Goal: Information Seeking & Learning: Learn about a topic

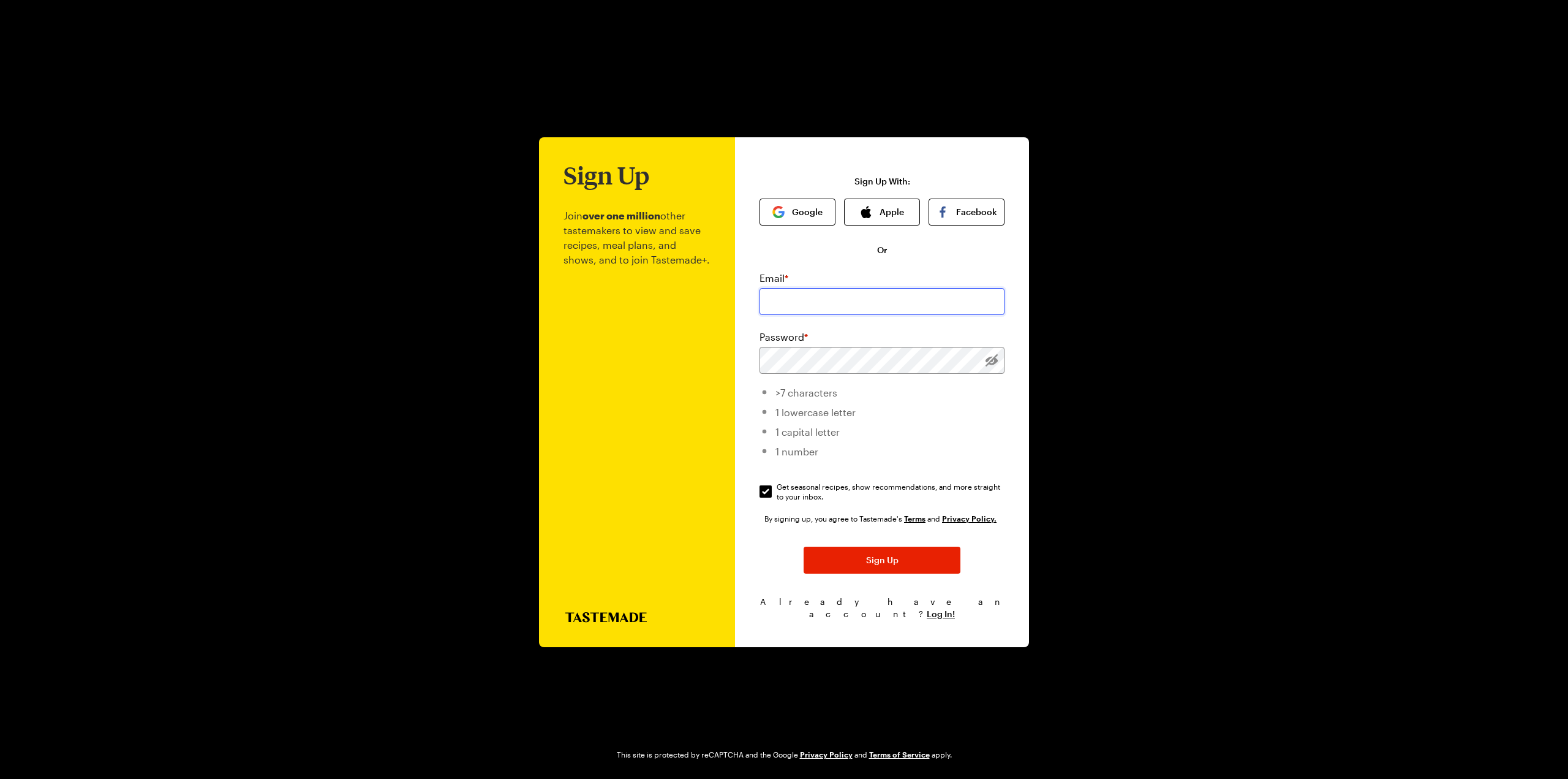
click at [804, 309] on input "email" at bounding box center [882, 301] width 245 height 27
type input "[EMAIL_ADDRESS][DOMAIN_NAME]"
click at [885, 566] on span "Sign Up" at bounding box center [882, 560] width 33 height 12
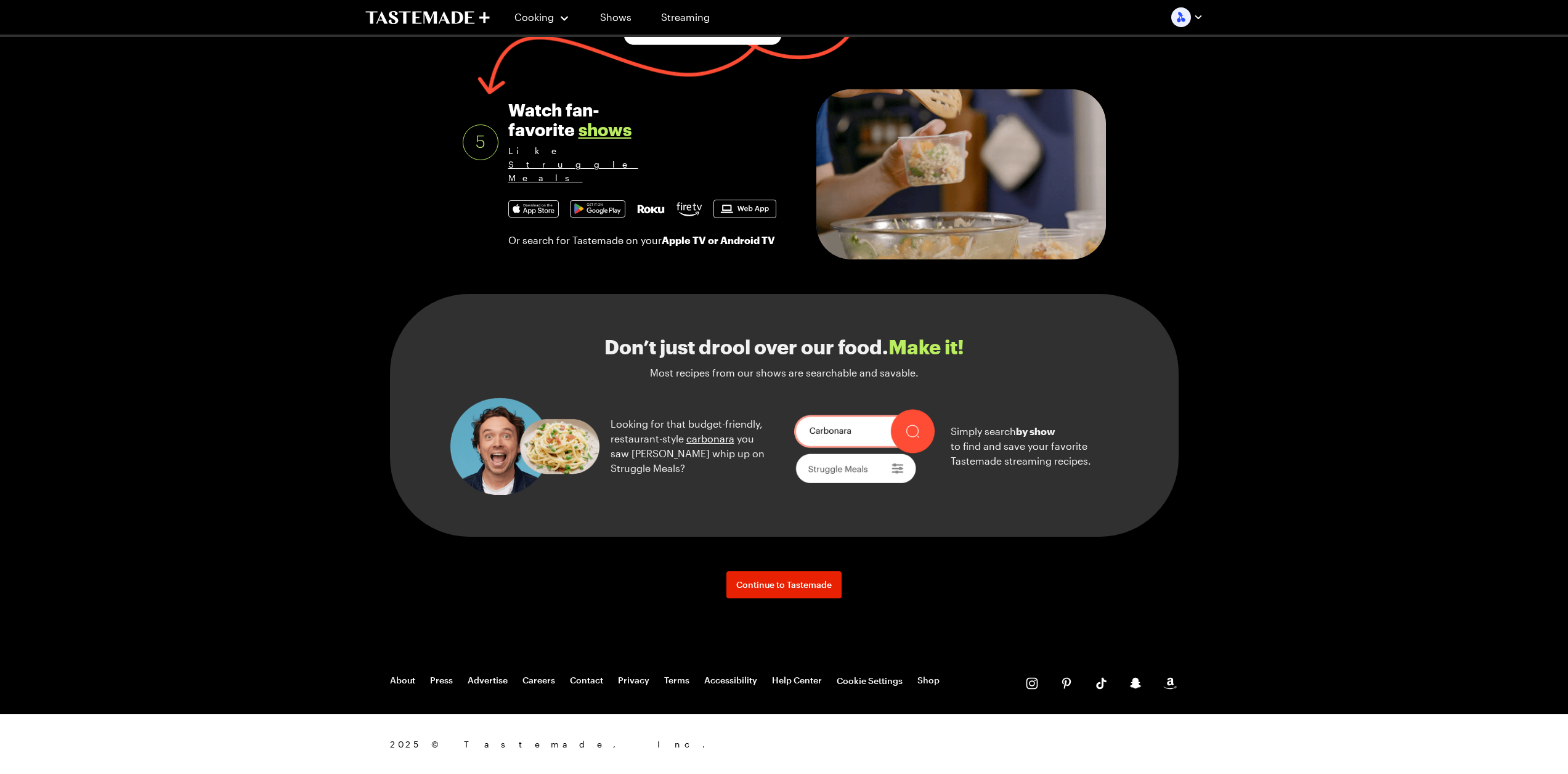
scroll to position [1130, 0]
click at [784, 584] on span "Continue to Tastemade" at bounding box center [784, 584] width 95 height 12
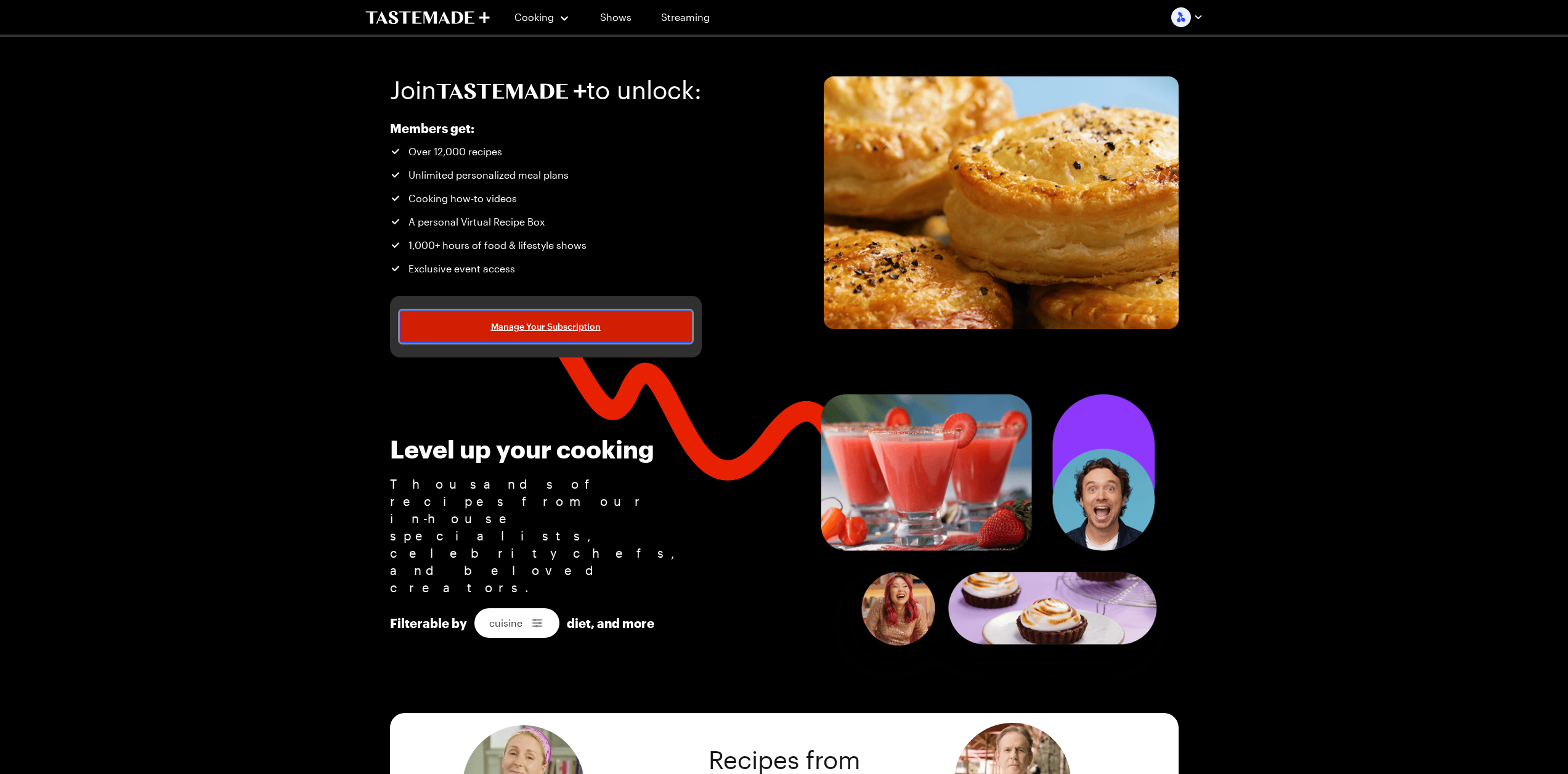
click at [557, 323] on span "Manage Your Subscription" at bounding box center [546, 326] width 109 height 12
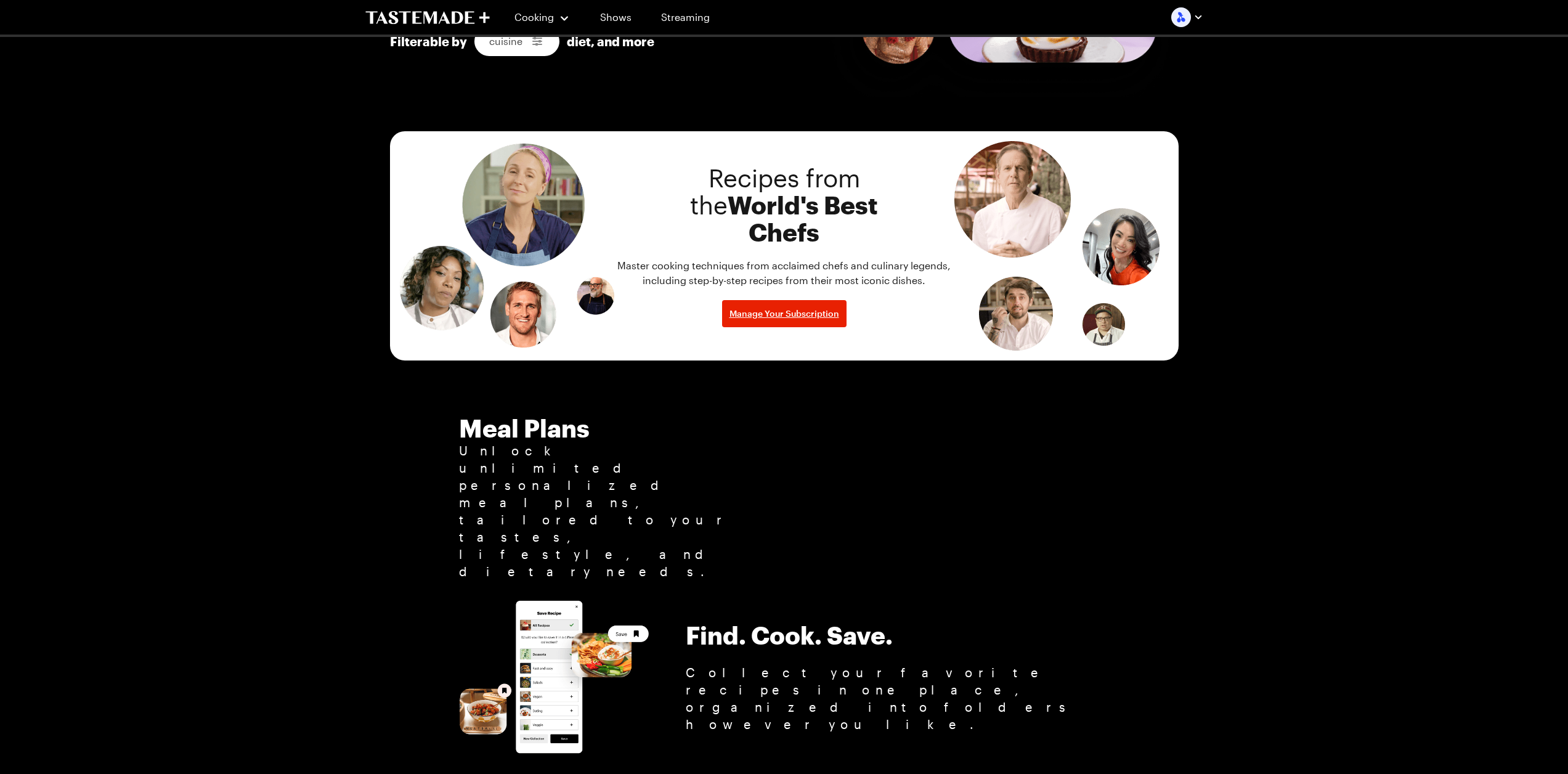
scroll to position [0, 5]
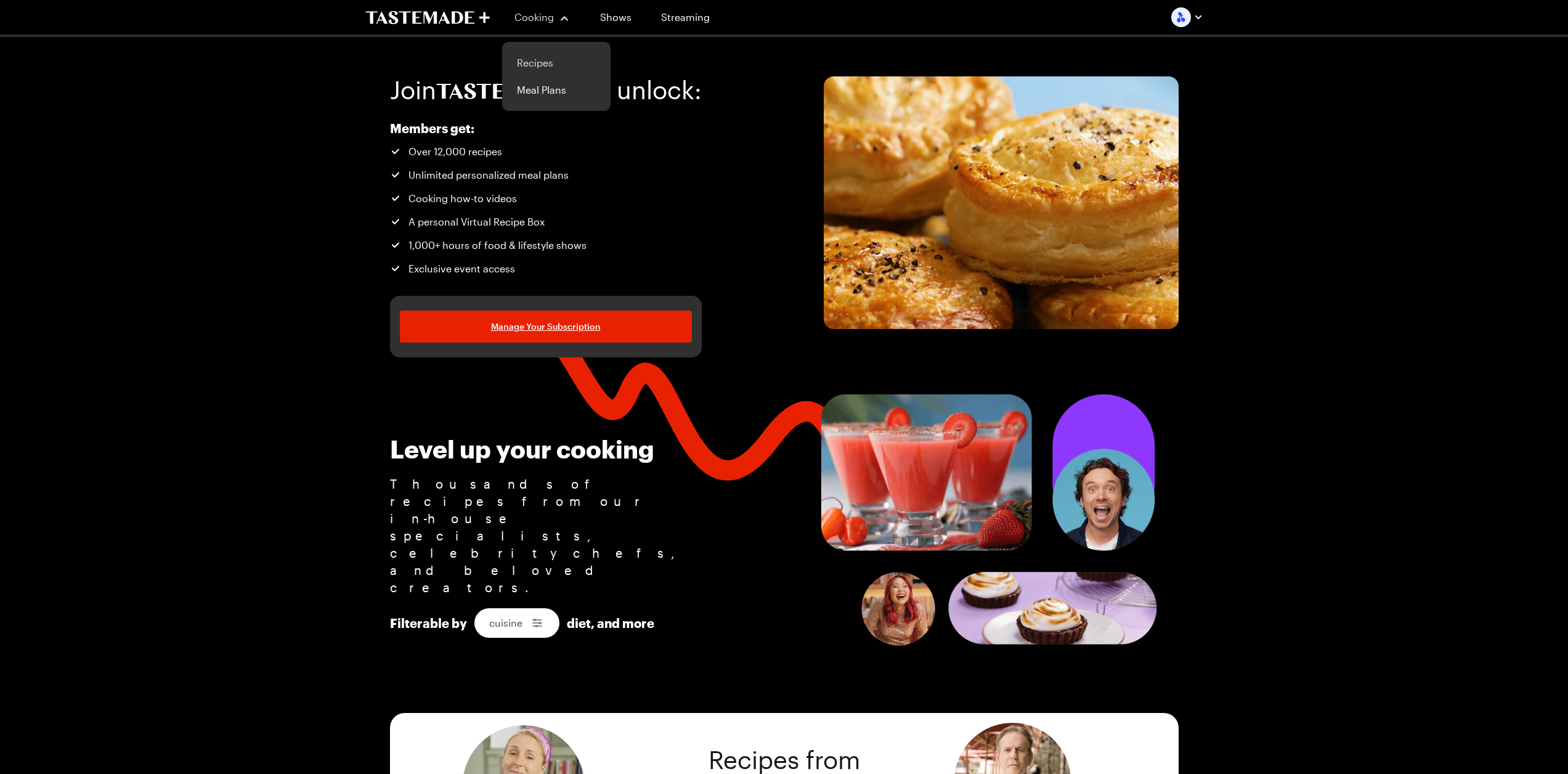
click at [526, 67] on link "Recipes" at bounding box center [557, 63] width 94 height 27
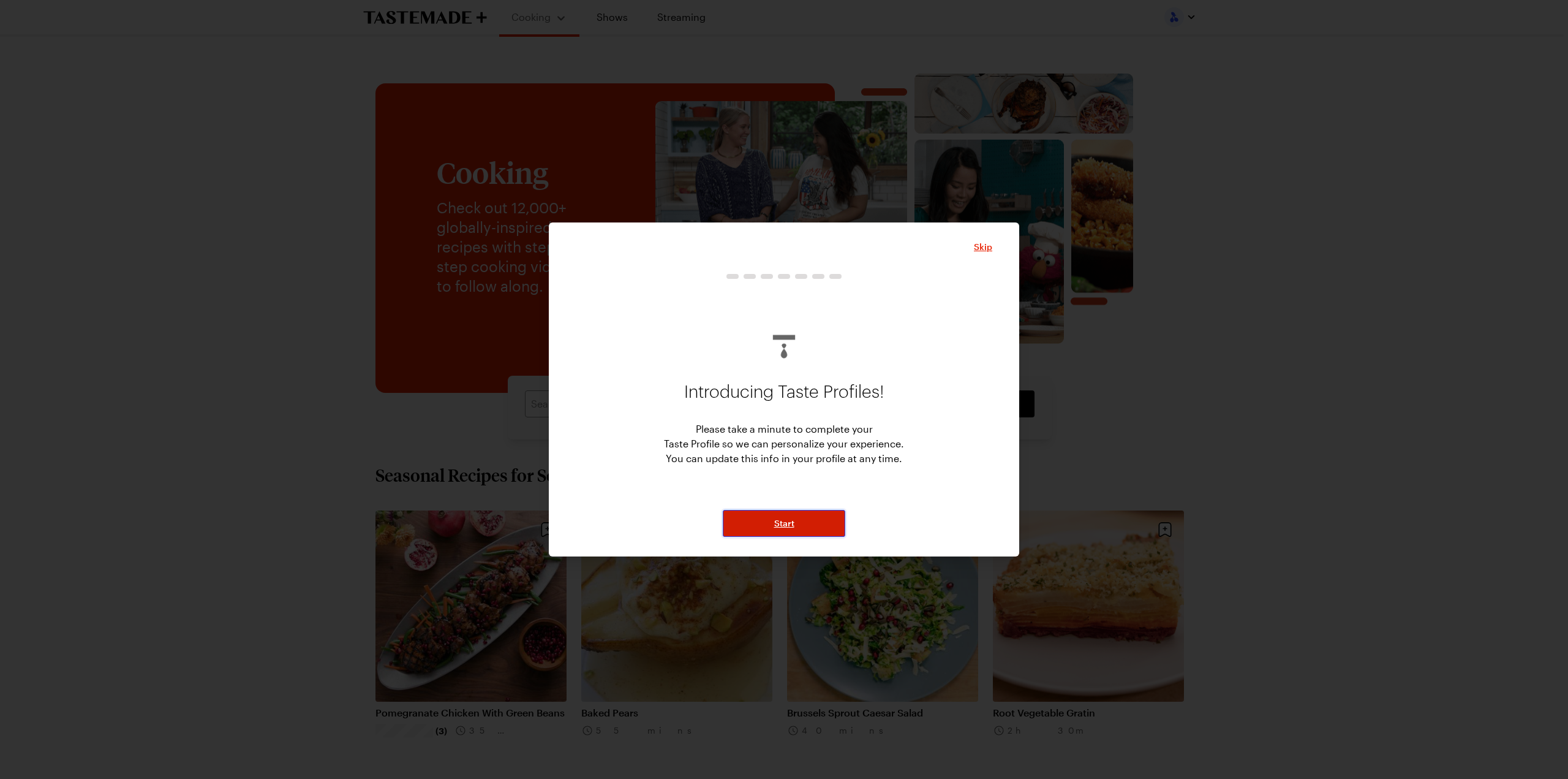
click at [794, 529] on button "Start" at bounding box center [784, 524] width 122 height 27
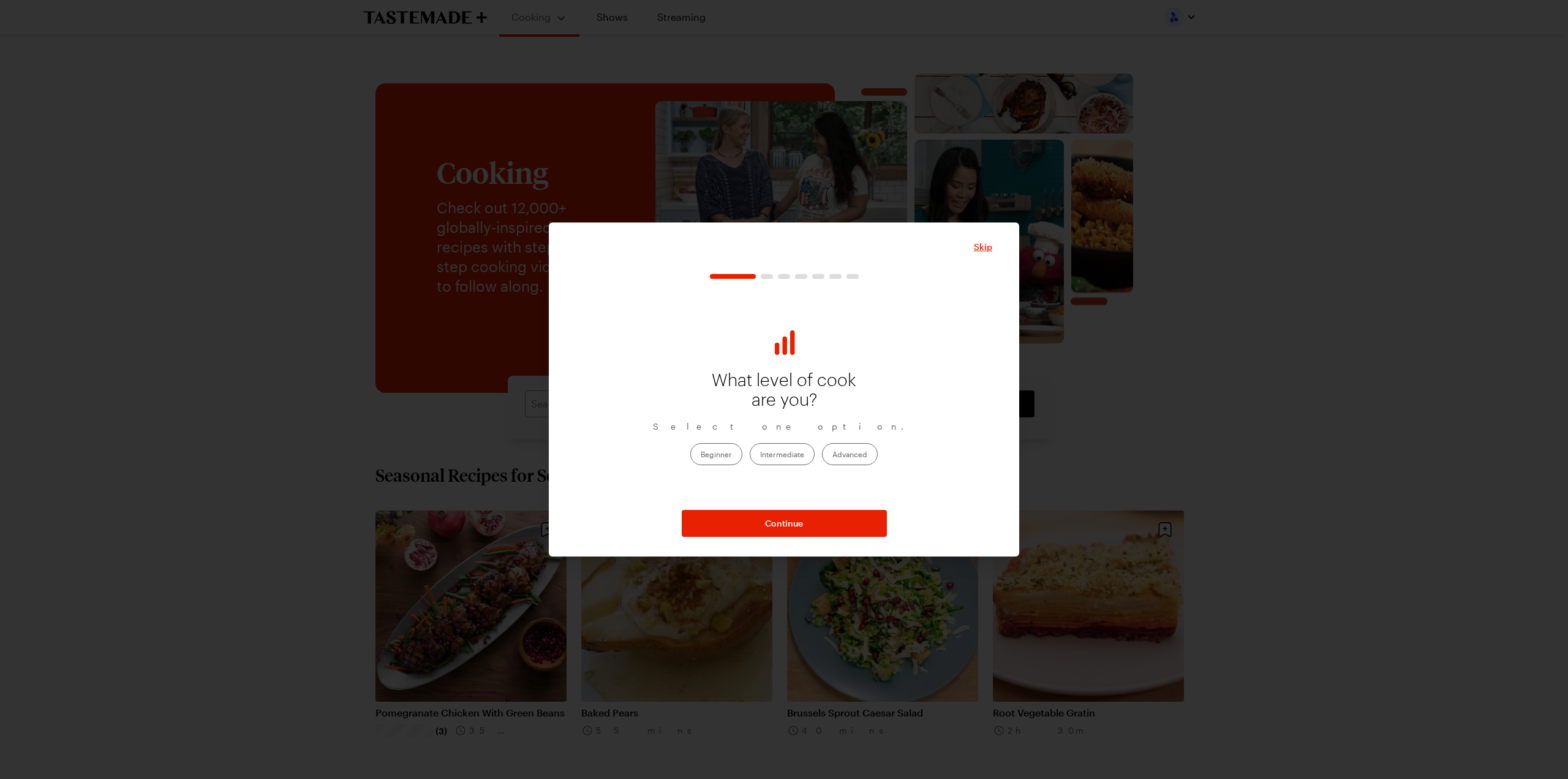
click at [853, 453] on label "Advanced" at bounding box center [850, 454] width 56 height 22
click at [832, 454] on input "Advanced" at bounding box center [832, 454] width 0 height 0
click at [782, 527] on span "Continue" at bounding box center [784, 523] width 38 height 12
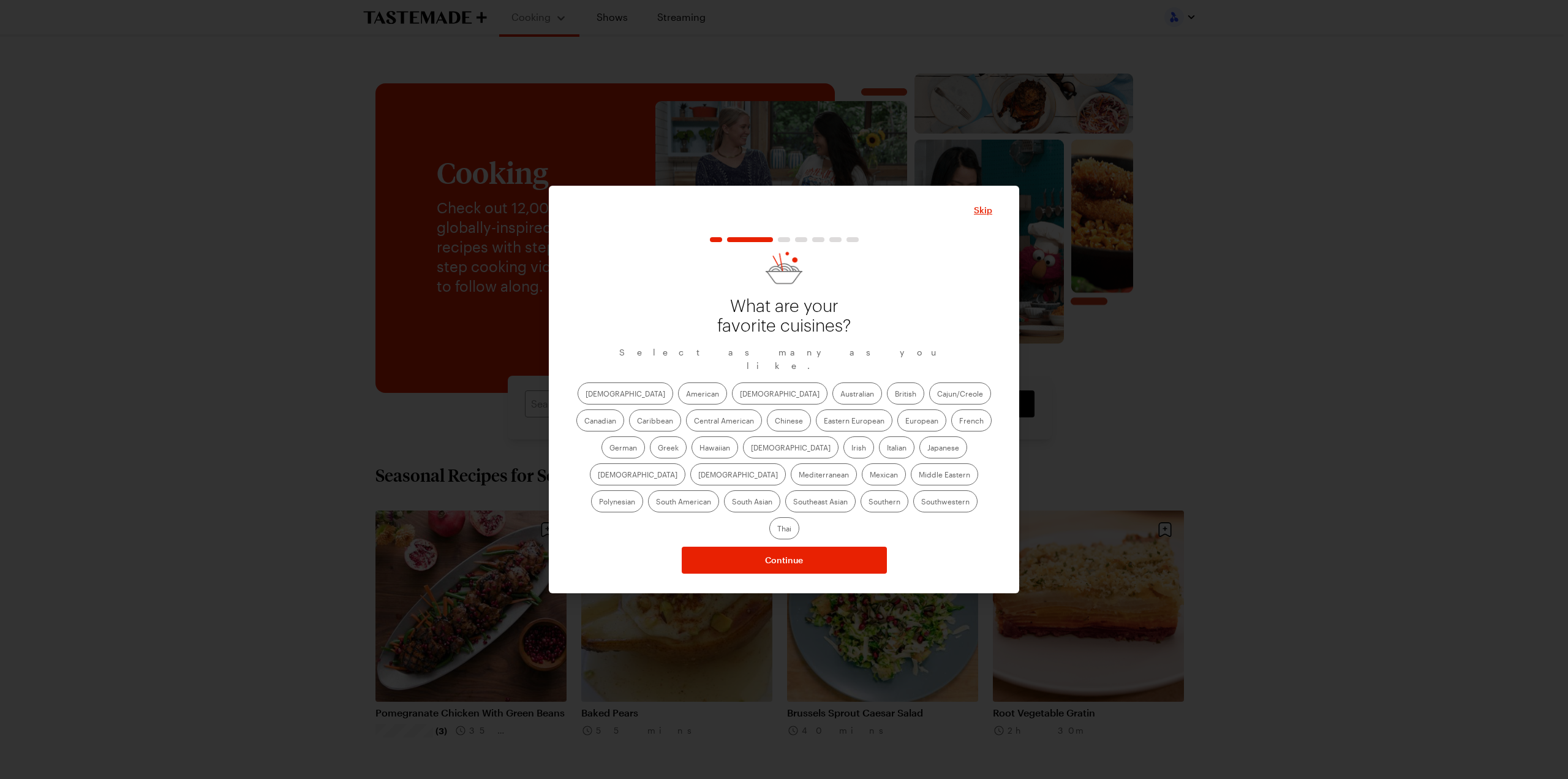
click at [678, 396] on label "American" at bounding box center [702, 393] width 49 height 22
click at [686, 395] on input "American" at bounding box center [686, 395] width 0 height 0
click at [732, 400] on label "[DEMOGRAPHIC_DATA]" at bounding box center [779, 393] width 95 height 22
click at [740, 395] on input "[DEMOGRAPHIC_DATA]" at bounding box center [740, 395] width 0 height 0
click at [930, 399] on label "Cajun/Creole" at bounding box center [960, 393] width 62 height 22
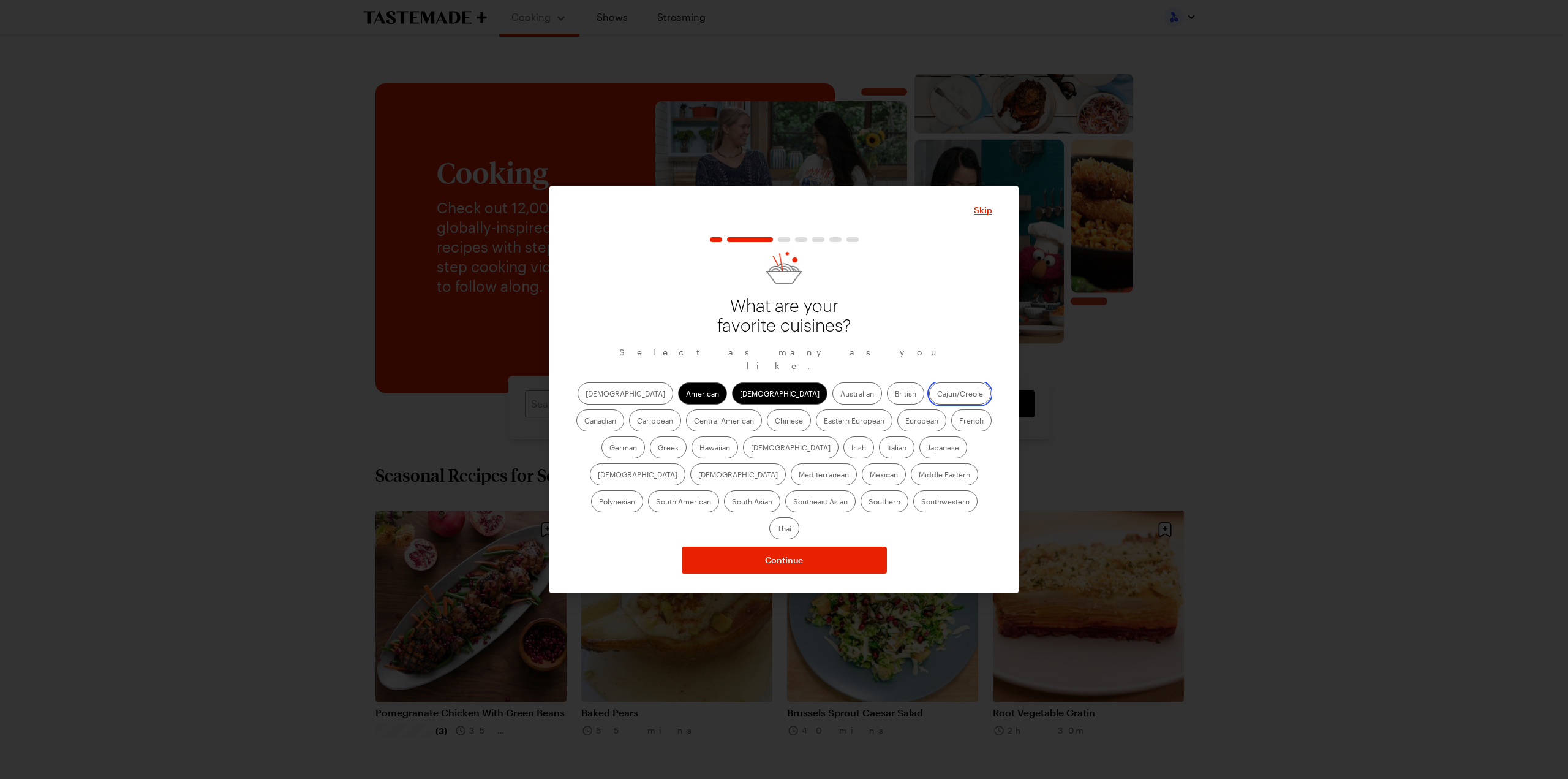
click at [937, 395] on input "Cajun/Creole" at bounding box center [937, 395] width 0 height 0
click at [681, 410] on label "Caribbean" at bounding box center [654, 421] width 52 height 22
click at [637, 422] on input "Caribbean" at bounding box center [637, 422] width 0 height 0
click at [767, 426] on label "Chinese" at bounding box center [789, 421] width 44 height 22
click at [775, 422] on input "Chinese" at bounding box center [775, 422] width 0 height 0
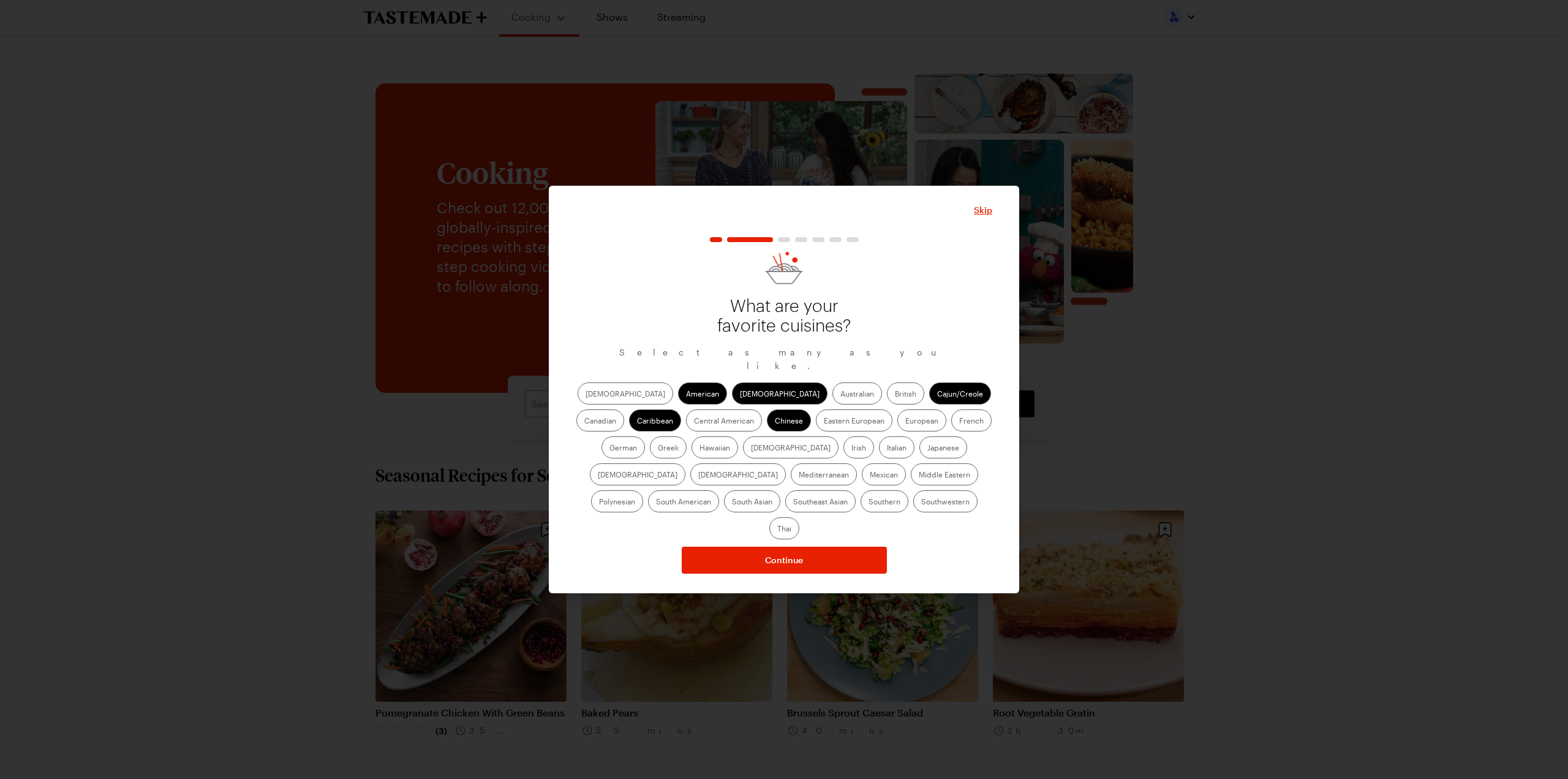
click at [951, 427] on label "French" at bounding box center [971, 421] width 40 height 22
click at [959, 422] on input "French" at bounding box center [959, 422] width 0 height 0
click at [645, 437] on label "German" at bounding box center [623, 447] width 44 height 22
click at [610, 449] on input "German" at bounding box center [610, 449] width 0 height 0
click at [879, 454] on label "Italian" at bounding box center [897, 447] width 36 height 22
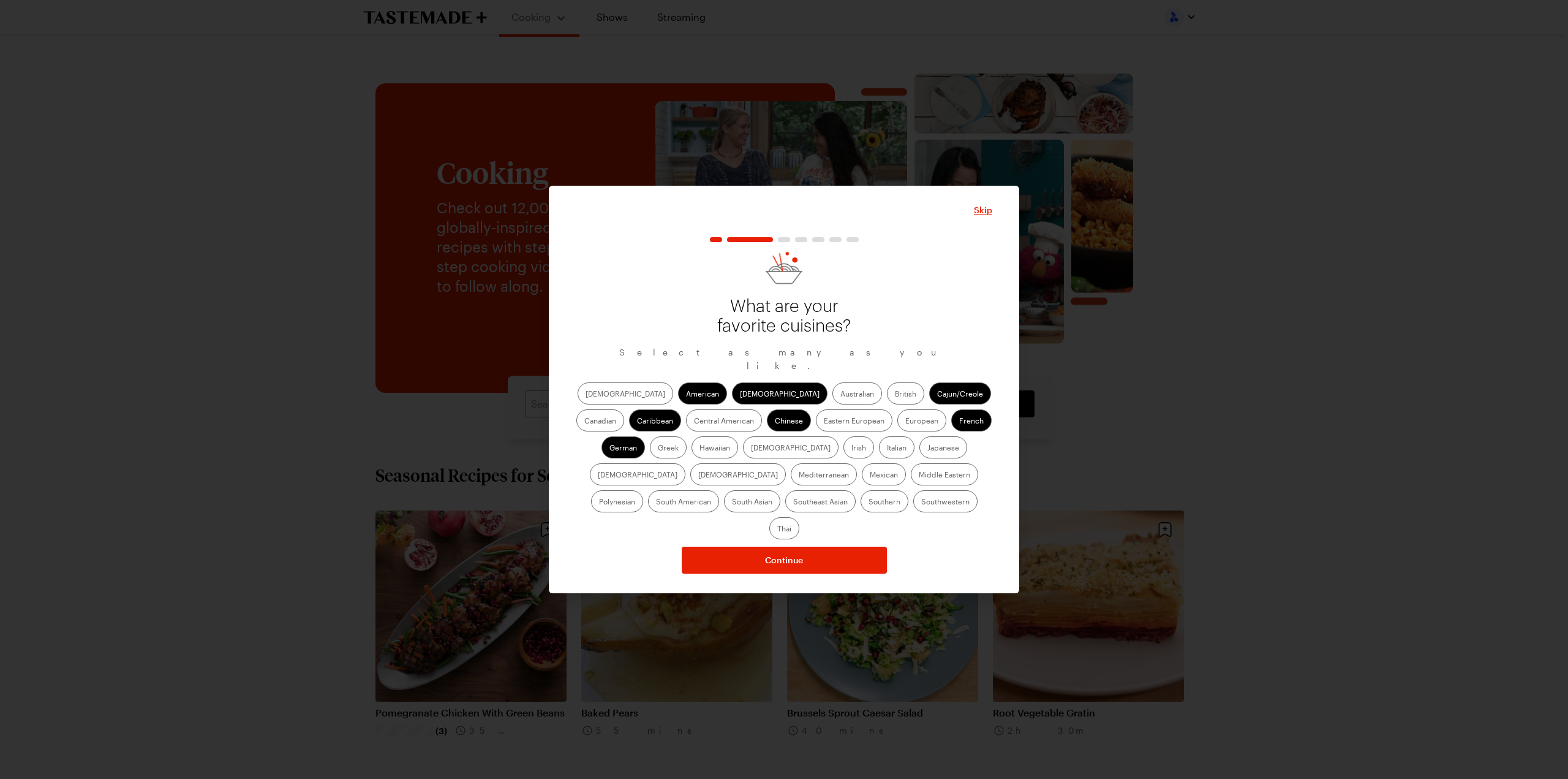
click at [762, 456] on div "[DEMOGRAPHIC_DATA] Asian Australian British Cajun/Creole Canadian Caribbean Cen…" at bounding box center [784, 460] width 416 height 157
click at [879, 454] on label "Italian" at bounding box center [897, 447] width 36 height 22
click at [887, 449] on input "Italian" at bounding box center [887, 449] width 0 height 0
click at [843, 453] on label "Irish" at bounding box center [859, 447] width 31 height 22
click at [851, 449] on input "Irish" at bounding box center [851, 449] width 0 height 0
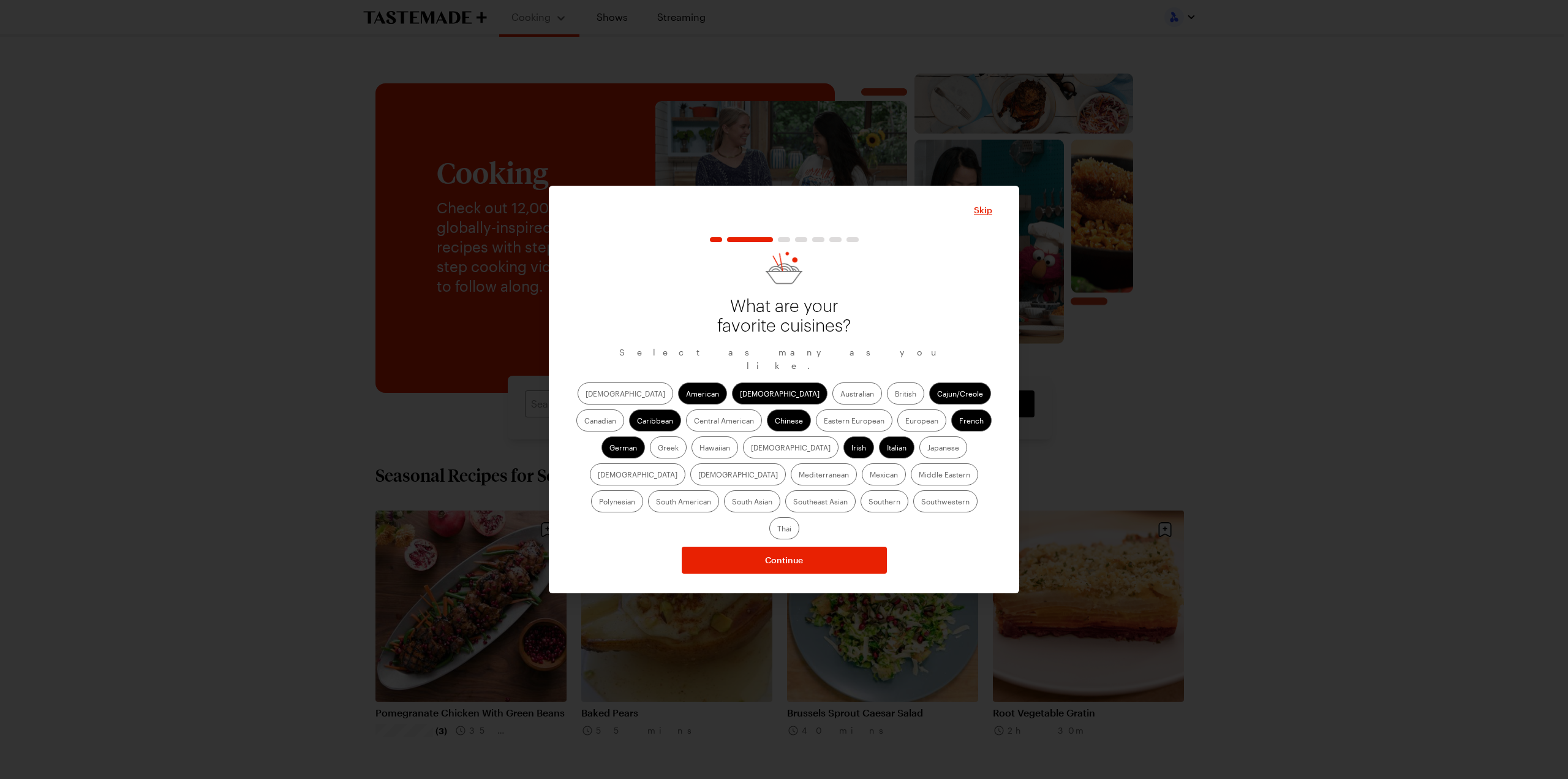
click at [692, 458] on label "Hawaiian" at bounding box center [715, 447] width 47 height 22
click at [699, 449] on input "Hawaiian" at bounding box center [699, 449] width 0 height 0
click at [862, 483] on label "Mexican" at bounding box center [883, 474] width 44 height 22
click at [870, 476] on input "Mexican" at bounding box center [870, 476] width 0 height 0
click at [800, 517] on label "Thai" at bounding box center [784, 528] width 30 height 22
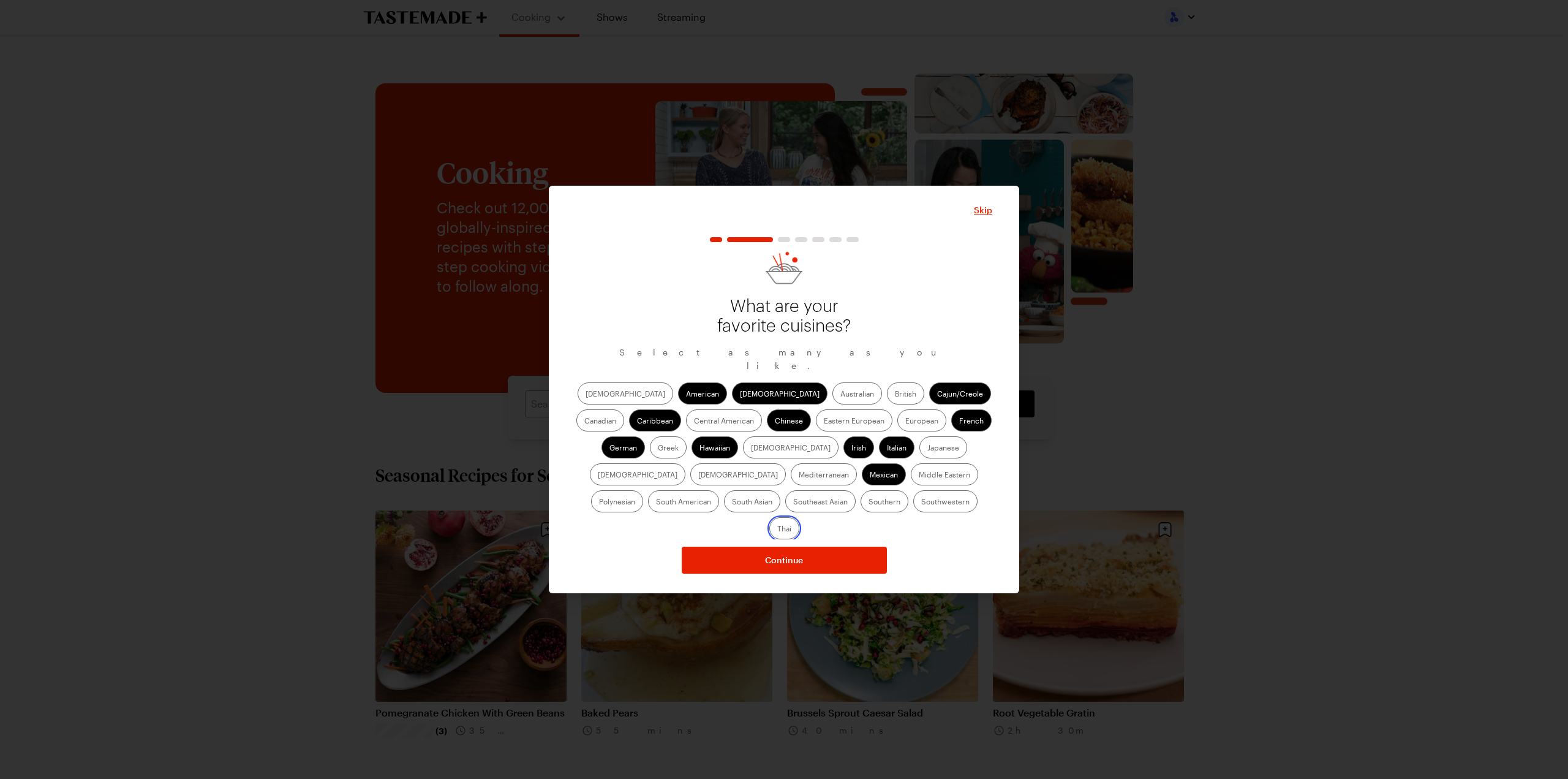
click at [777, 529] on input "Thai" at bounding box center [777, 529] width 0 height 0
click at [914, 506] on label "Southwestern" at bounding box center [946, 501] width 65 height 22
click at [921, 502] on input "Southwestern" at bounding box center [921, 502] width 0 height 0
click at [898, 430] on label "European" at bounding box center [922, 421] width 49 height 22
click at [905, 422] on input "European" at bounding box center [905, 422] width 0 height 0
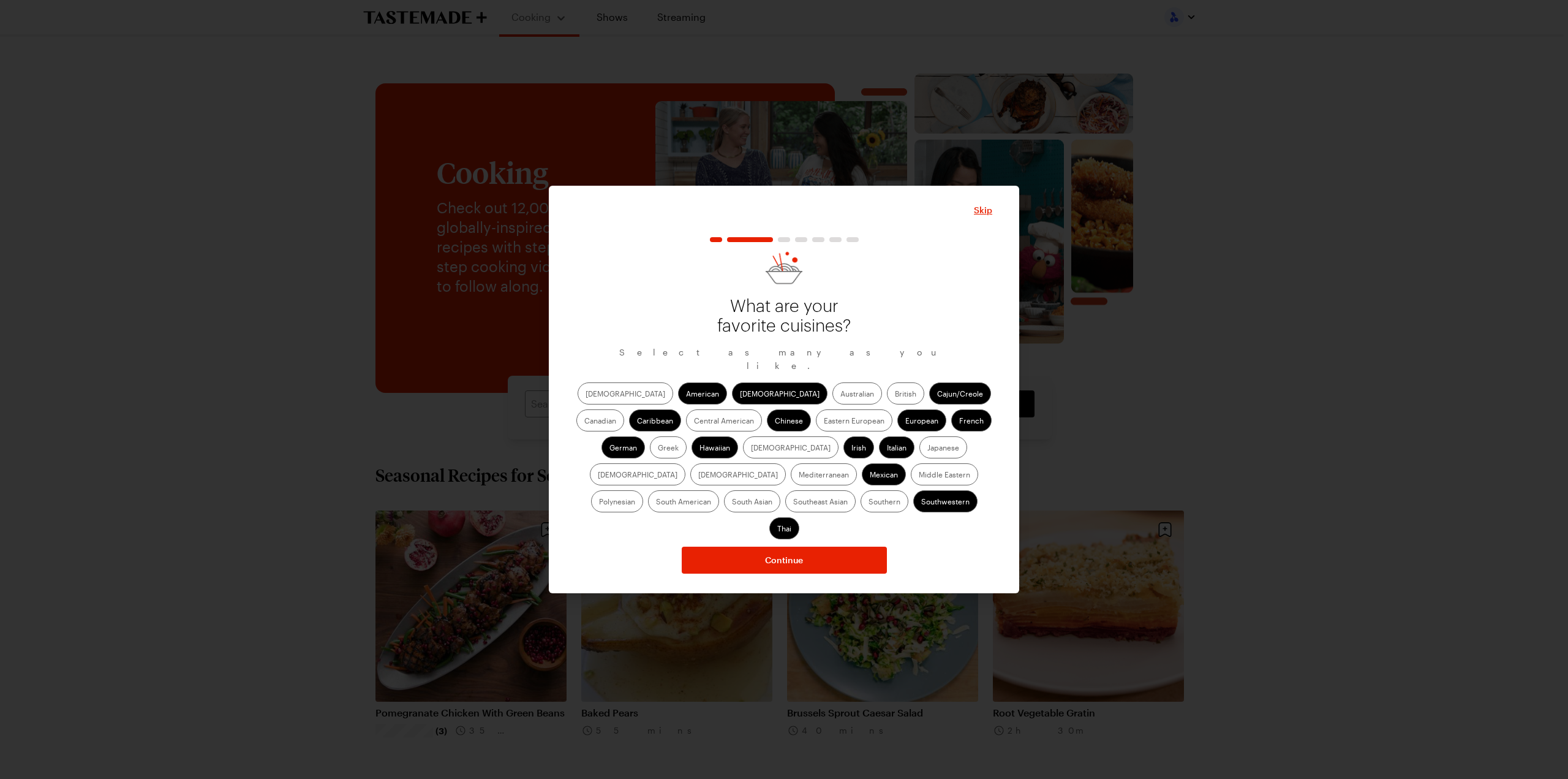
click at [919, 454] on label "Japanese" at bounding box center [943, 447] width 48 height 22
click at [928, 449] on input "Japanese" at bounding box center [928, 449] width 0 height 0
click at [857, 463] on label "Mediterranean" at bounding box center [823, 474] width 66 height 22
click at [799, 476] on input "Mediterranean" at bounding box center [799, 476] width 0 height 0
click at [860, 506] on label "Southern" at bounding box center [884, 501] width 48 height 22
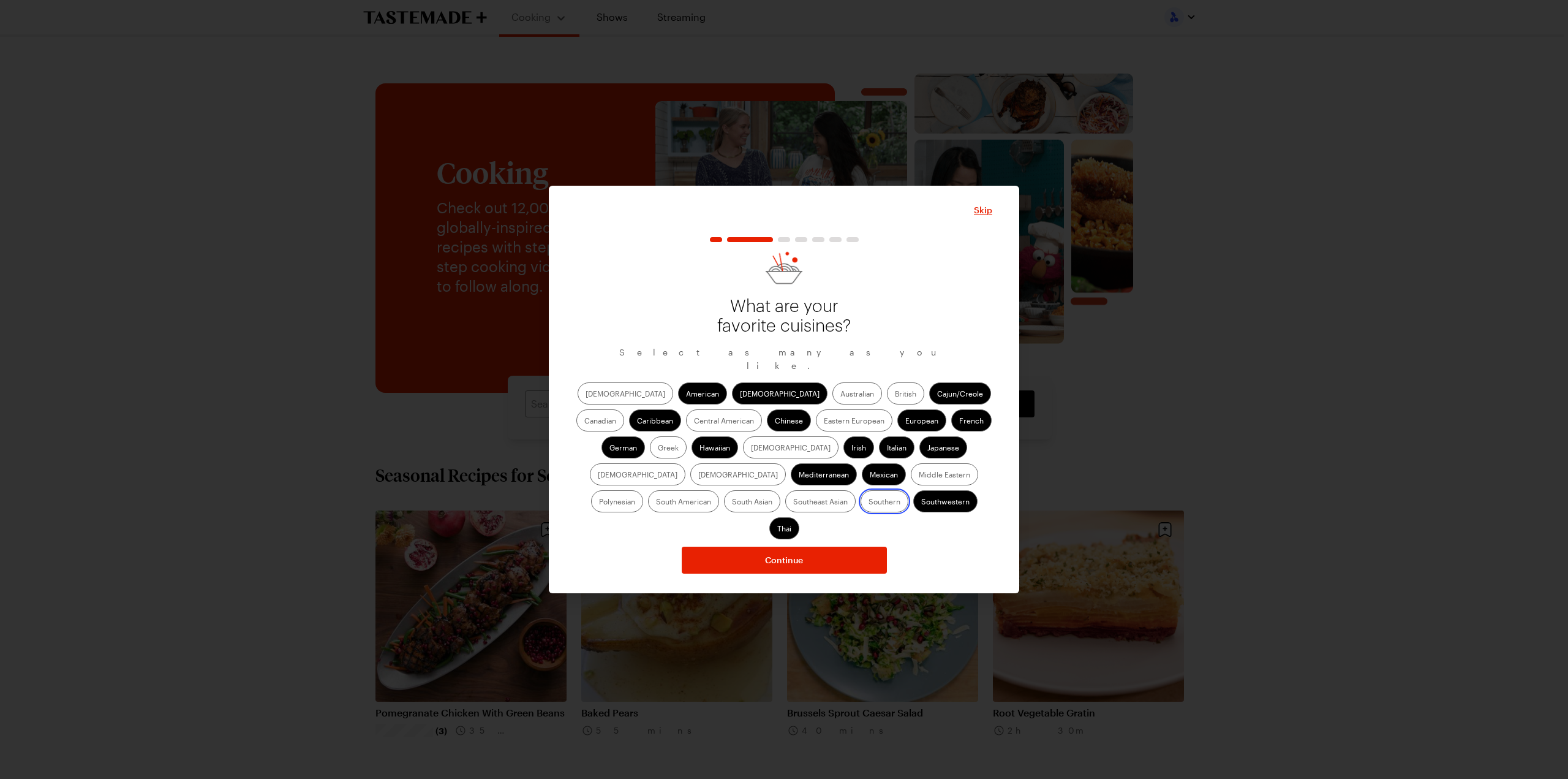
click at [869, 502] on input "Southern" at bounding box center [869, 502] width 0 height 0
click at [770, 554] on span "Continue" at bounding box center [784, 560] width 38 height 12
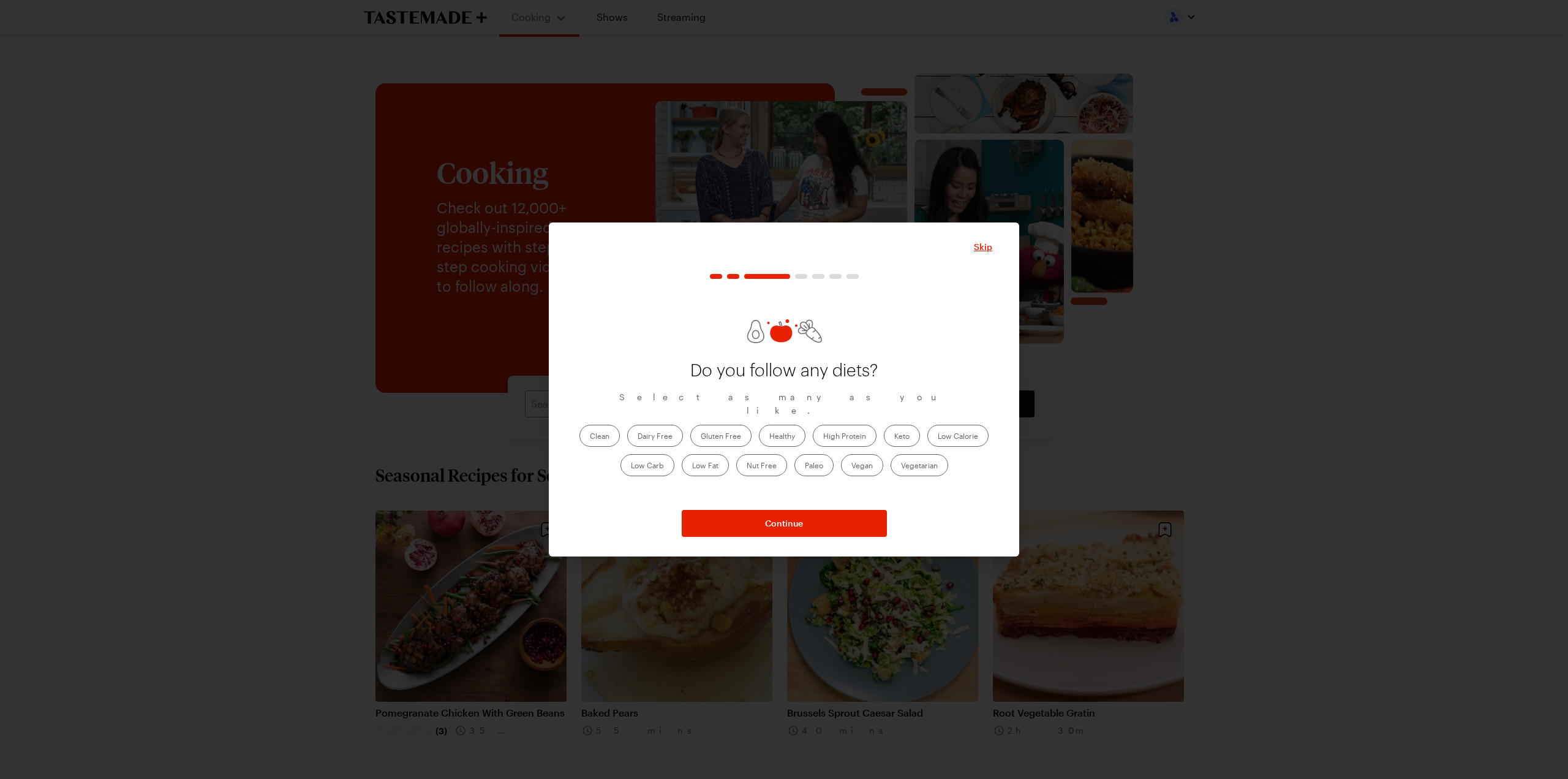
click at [598, 435] on label "Clean" at bounding box center [599, 436] width 40 height 22
click at [590, 437] on input "Clean" at bounding box center [590, 437] width 0 height 0
click at [656, 460] on label "Low Carb" at bounding box center [647, 465] width 54 height 22
click at [631, 467] on Carb "Low Carb" at bounding box center [631, 467] width 0 height 0
click at [841, 428] on label "High Protein" at bounding box center [845, 436] width 64 height 22
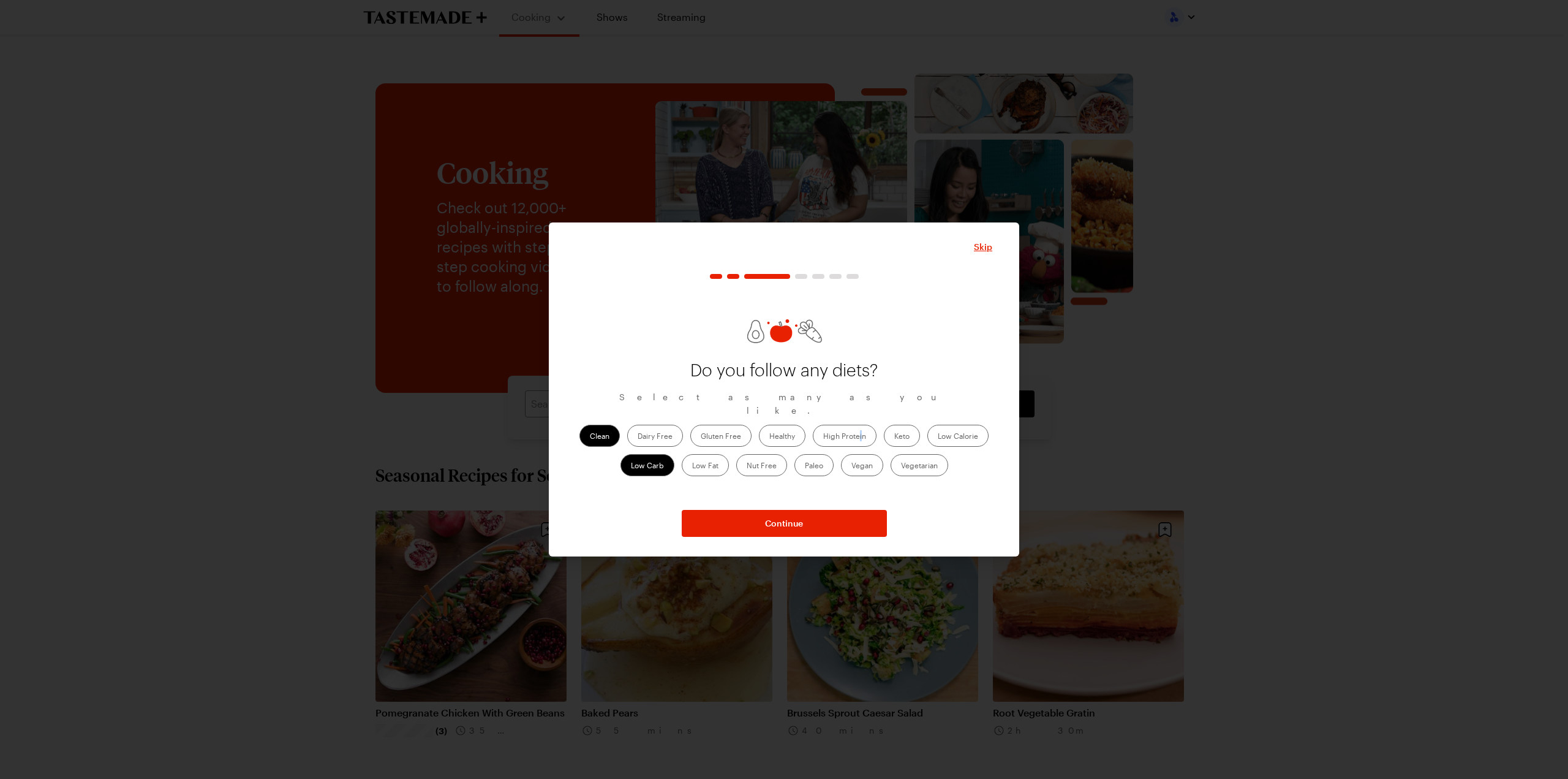
click at [860, 428] on label "High Protein" at bounding box center [845, 436] width 64 height 22
click at [823, 437] on Protein "High Protein" at bounding box center [823, 437] width 0 height 0
click at [790, 431] on label "Healthy" at bounding box center [782, 436] width 47 height 22
click at [770, 437] on input "Healthy" at bounding box center [770, 437] width 0 height 0
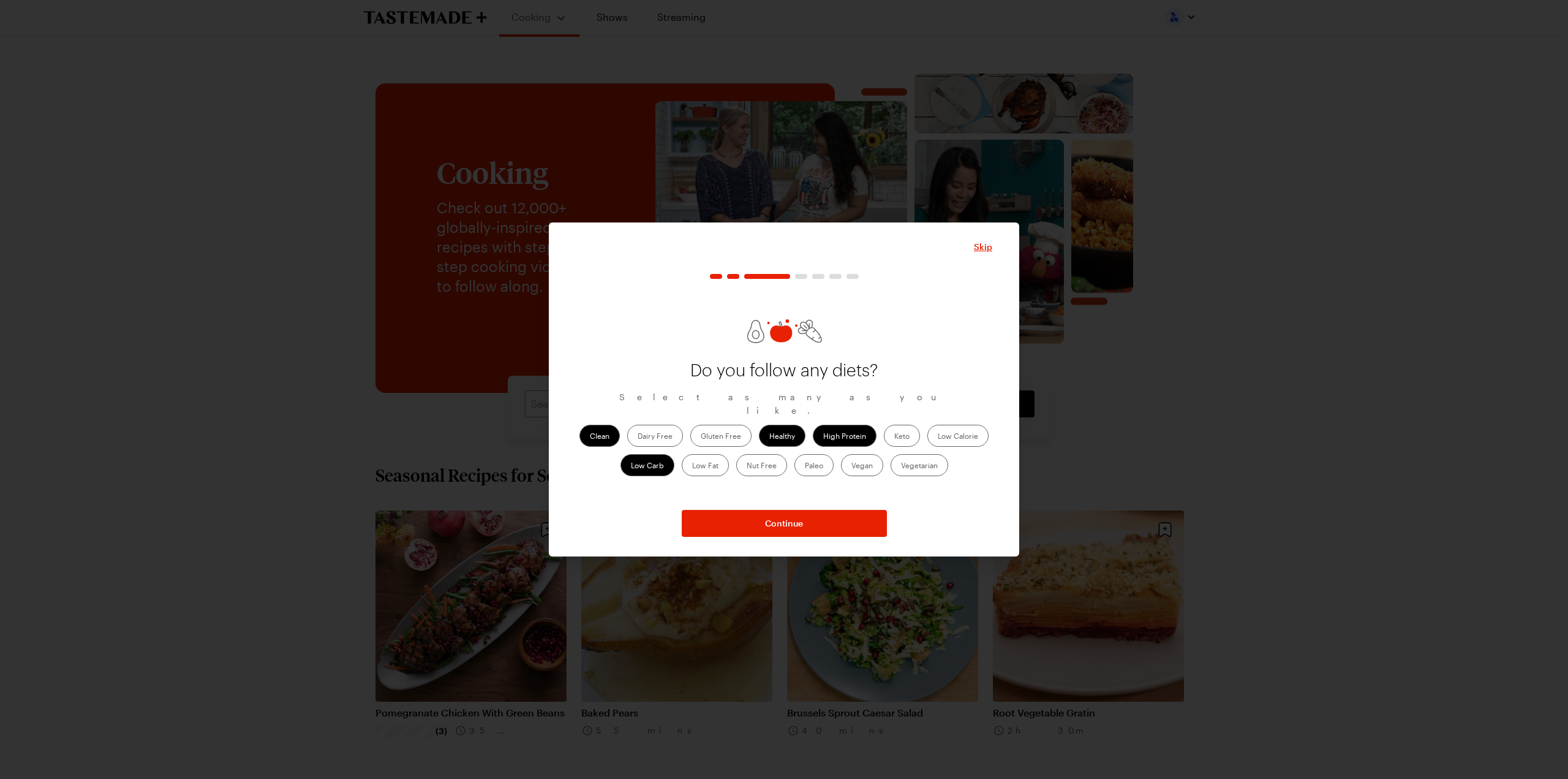
click at [901, 433] on label "Keto" at bounding box center [902, 436] width 36 height 22
click at [894, 437] on input "Keto" at bounding box center [894, 437] width 0 height 0
click at [842, 526] on button "Continue" at bounding box center [784, 524] width 205 height 27
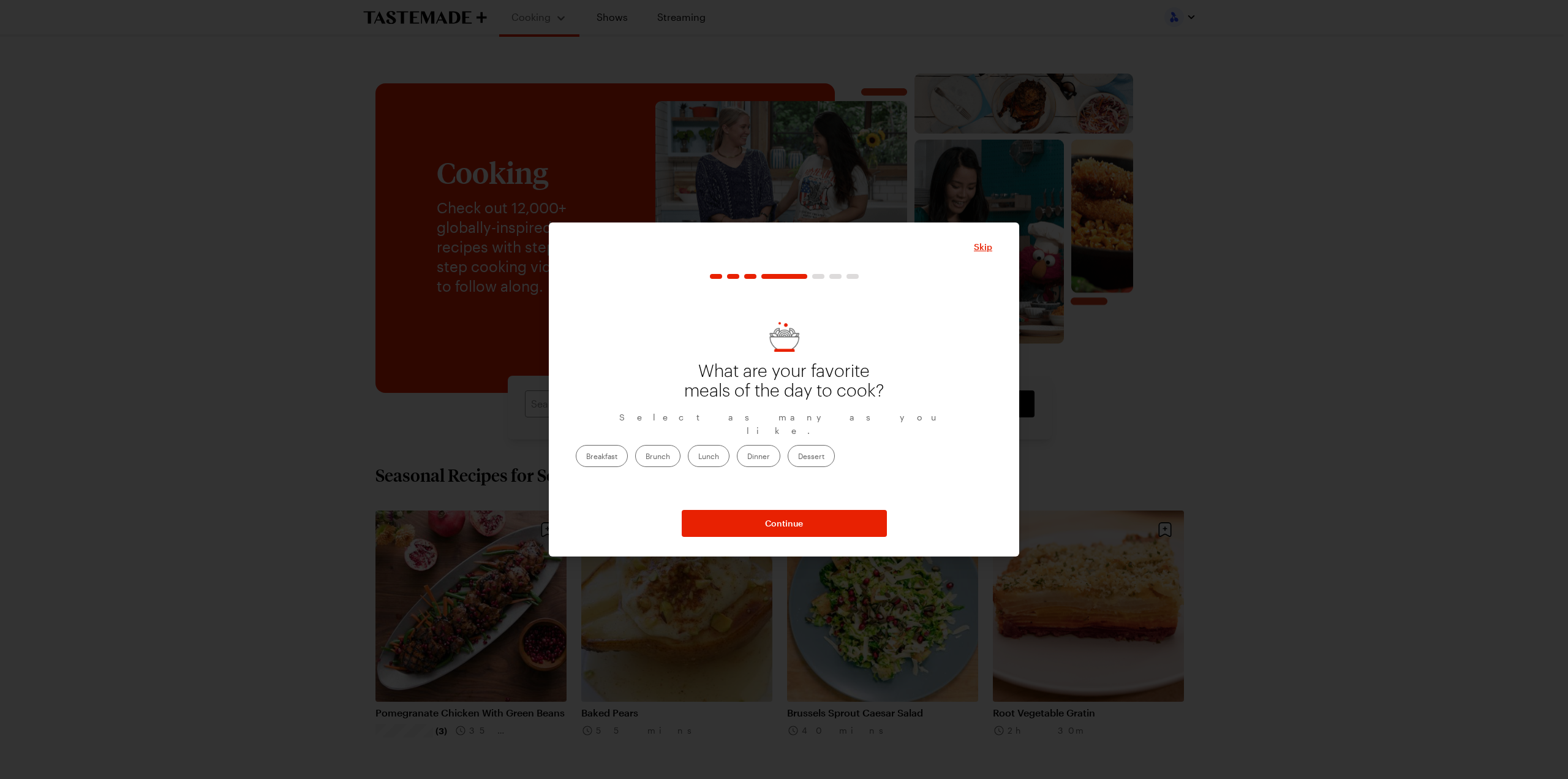
click at [780, 454] on label "Dinner" at bounding box center [759, 456] width 44 height 22
click at [747, 457] on input "Dinner" at bounding box center [747, 457] width 0 height 0
click at [729, 450] on label "Lunch" at bounding box center [708, 456] width 42 height 22
click at [699, 457] on input "Lunch" at bounding box center [699, 457] width 0 height 0
click at [786, 528] on span "Continue" at bounding box center [784, 523] width 38 height 12
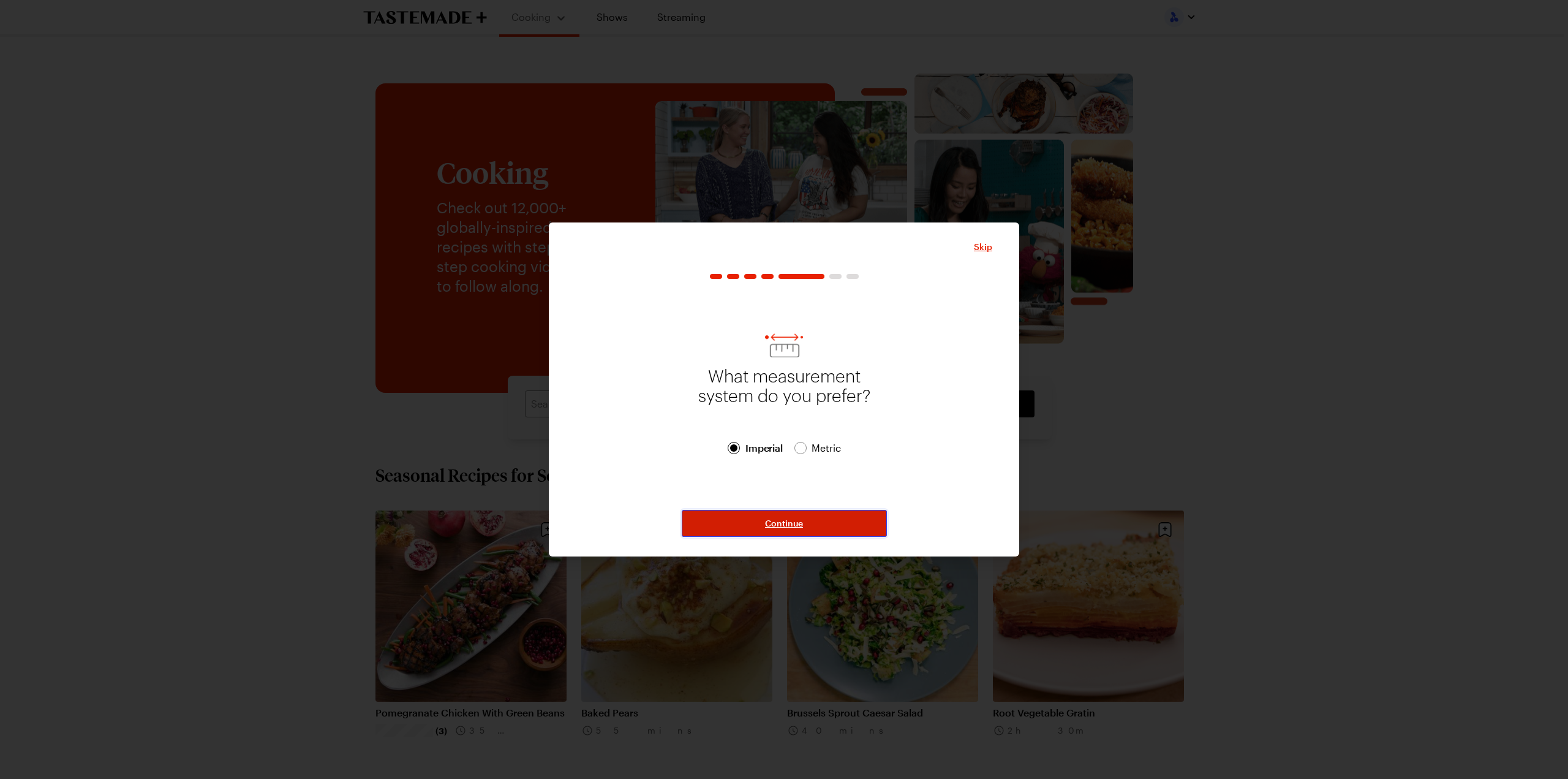
click at [806, 526] on button "Continue" at bounding box center [784, 524] width 205 height 27
click at [666, 454] on label "Mon" at bounding box center [662, 451] width 36 height 22
click at [655, 453] on input "Mon" at bounding box center [655, 453] width 0 height 0
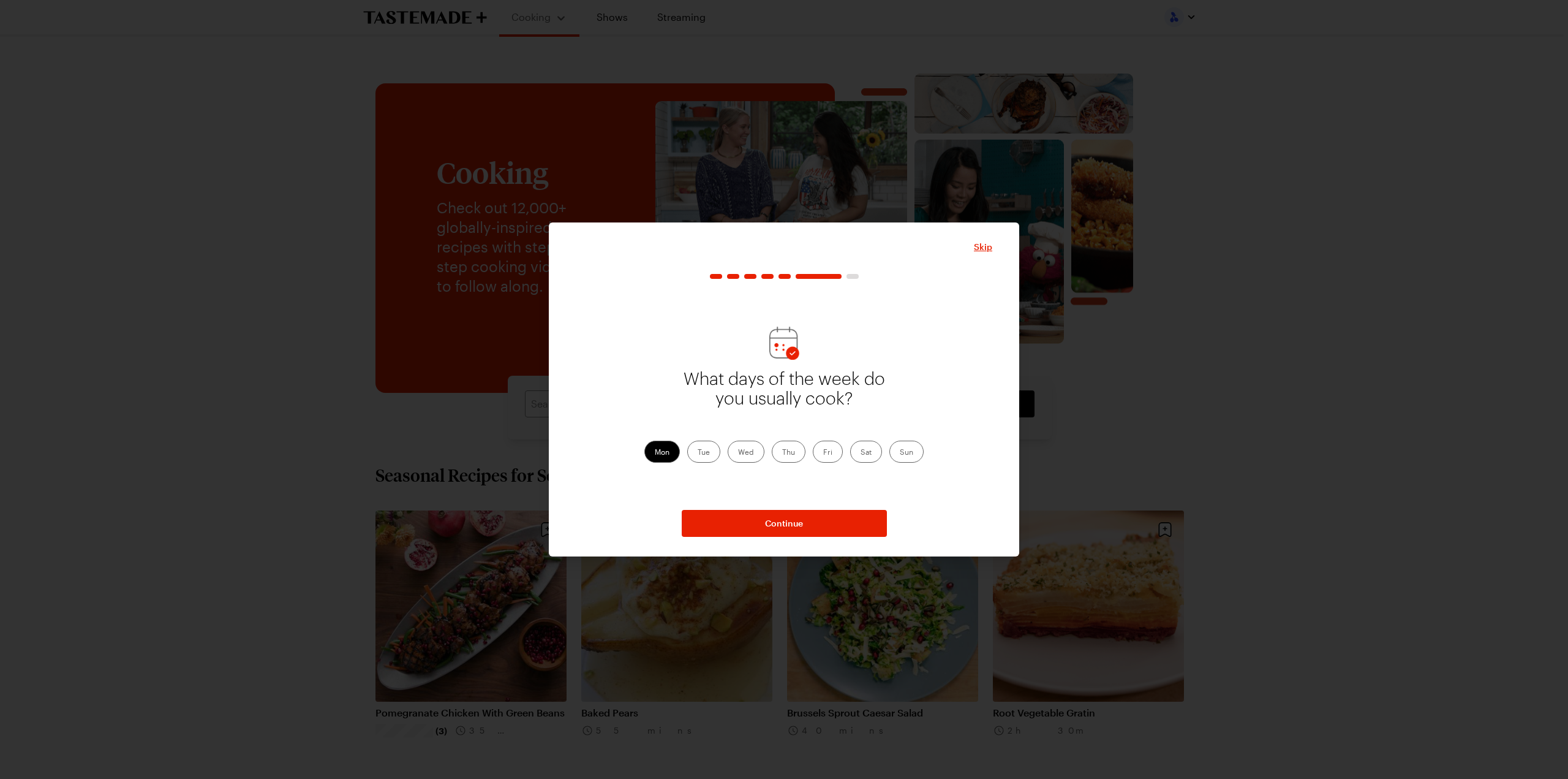
click at [708, 450] on label "Tue" at bounding box center [704, 451] width 33 height 22
click at [698, 453] on input "Tue" at bounding box center [698, 453] width 0 height 0
click at [747, 452] on label "Wed" at bounding box center [746, 451] width 36 height 22
click at [738, 453] on input "Wed" at bounding box center [738, 453] width 0 height 0
drag, startPoint x: 782, startPoint y: 454, endPoint x: 796, endPoint y: 454, distance: 14.0
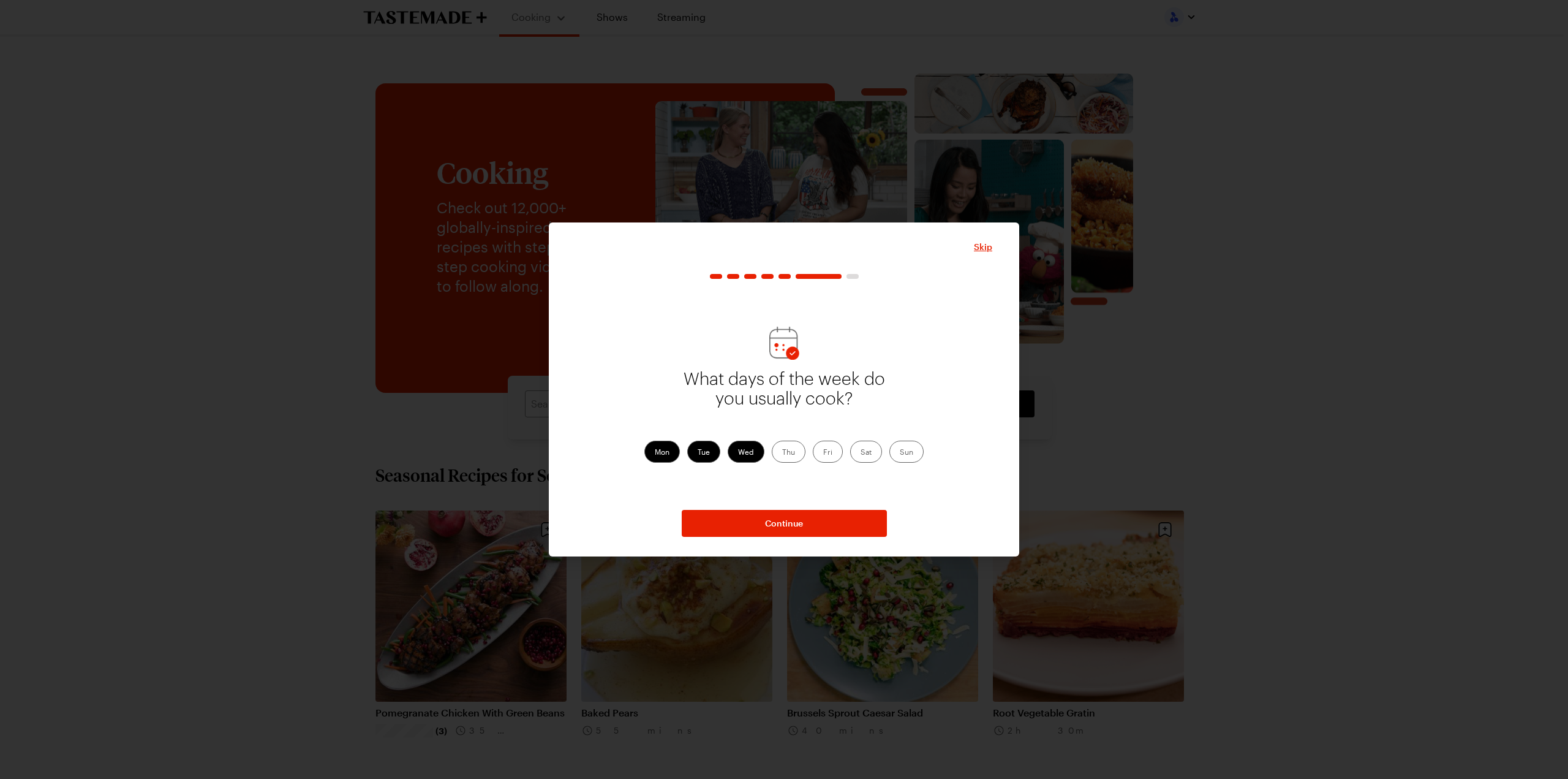
click at [782, 454] on label "Thu" at bounding box center [788, 451] width 34 height 22
click at [782, 453] on input "Thu" at bounding box center [782, 453] width 0 height 0
click at [835, 453] on label "Fri" at bounding box center [828, 451] width 30 height 22
click at [823, 453] on input "Fri" at bounding box center [823, 453] width 0 height 0
drag, startPoint x: 868, startPoint y: 451, endPoint x: 875, endPoint y: 451, distance: 7.0
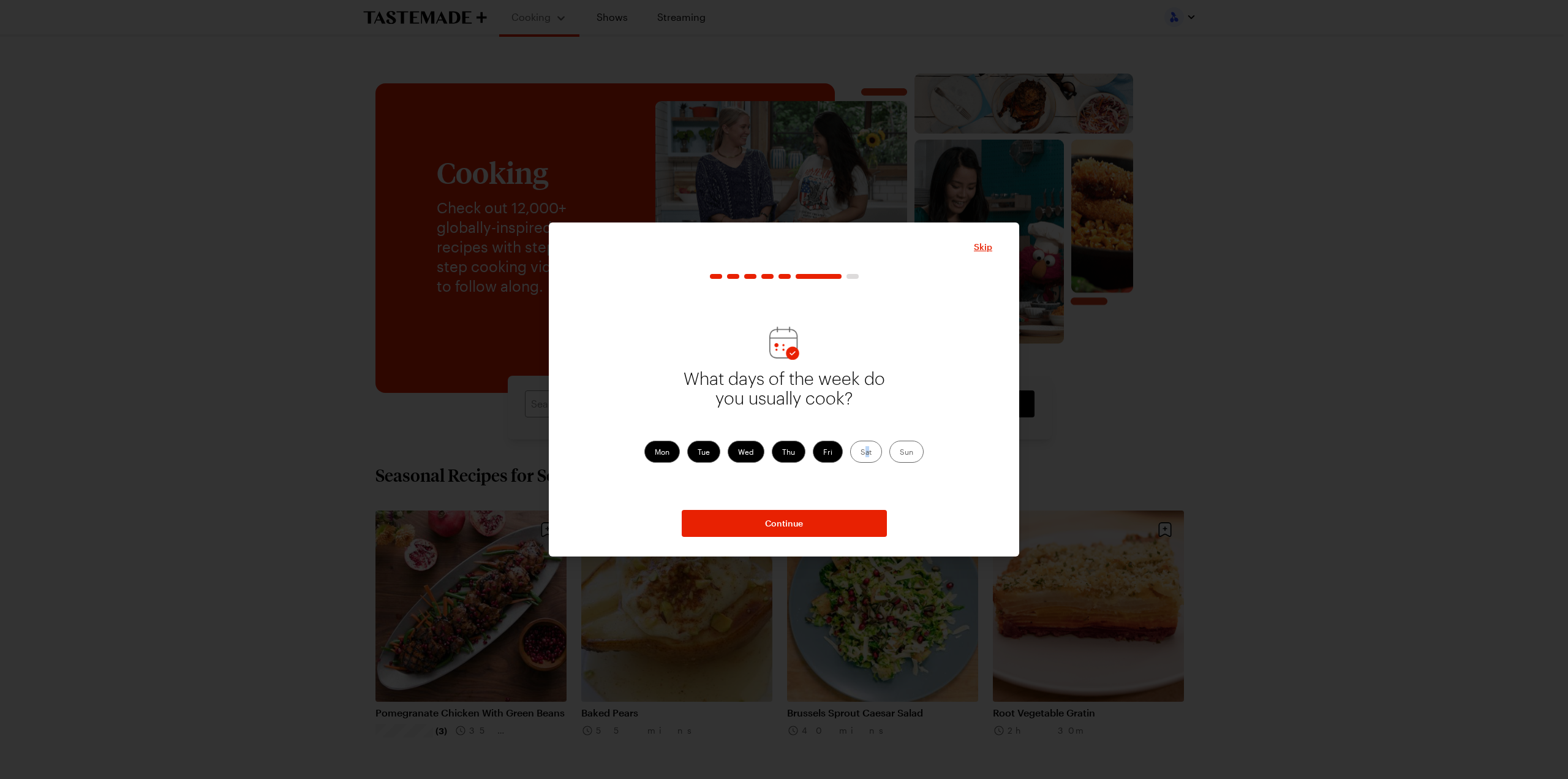
click at [870, 451] on label "Sat" at bounding box center [866, 451] width 32 height 22
click at [915, 454] on label "Sun" at bounding box center [907, 451] width 35 height 22
click at [900, 453] on input "Sun" at bounding box center [900, 453] width 0 height 0
click at [882, 458] on div "Mon Tue Wed Thu Fri Sat Sun" at bounding box center [784, 451] width 280 height 22
click at [873, 458] on label "Sat" at bounding box center [866, 451] width 32 height 22
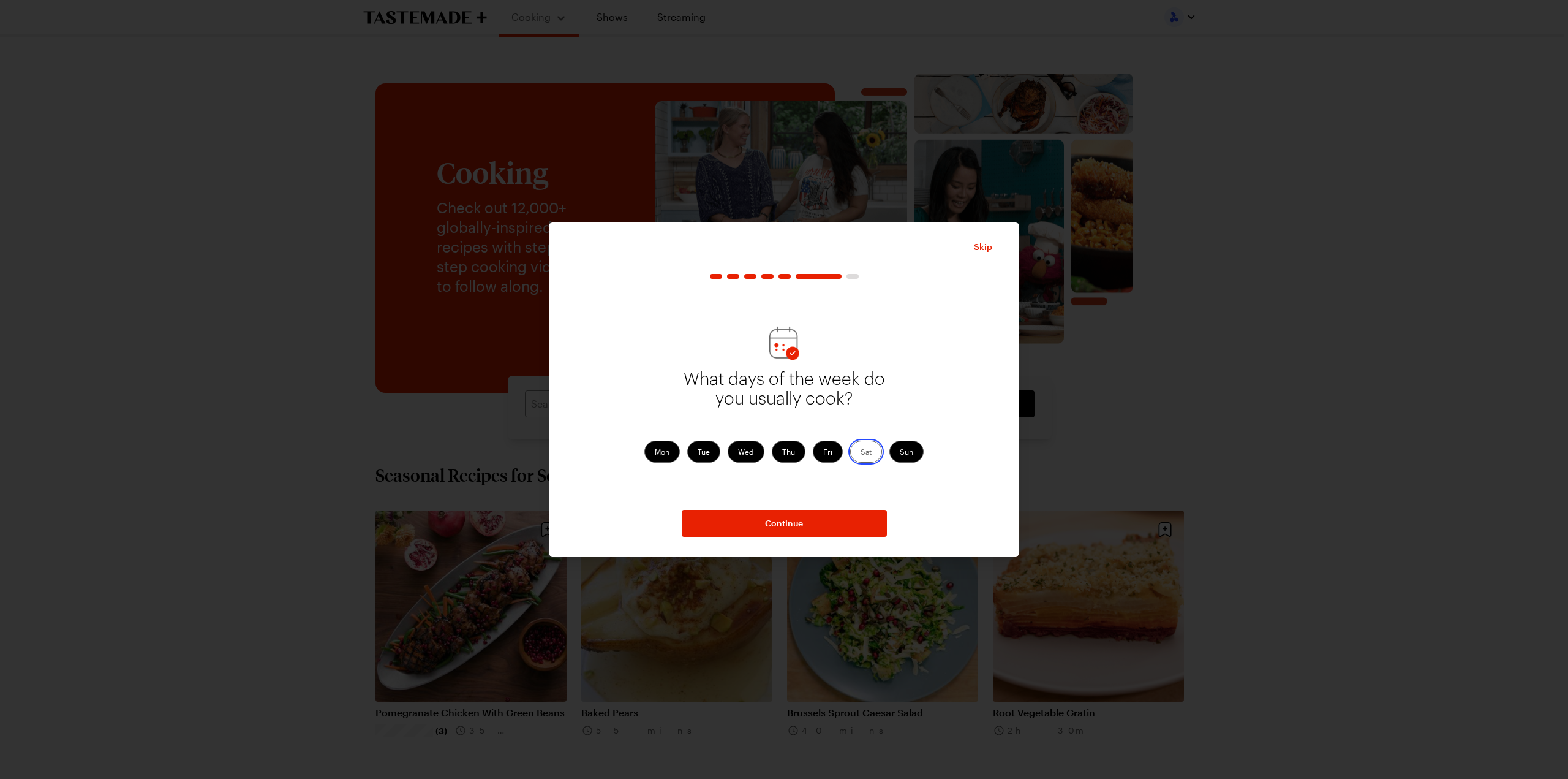
click at [860, 453] on input "Sat" at bounding box center [860, 453] width 0 height 0
click at [816, 520] on button "Continue" at bounding box center [784, 524] width 205 height 27
click at [761, 458] on label "5" at bounding box center [766, 456] width 25 height 22
click at [764, 457] on input "5" at bounding box center [764, 457] width 0 height 0
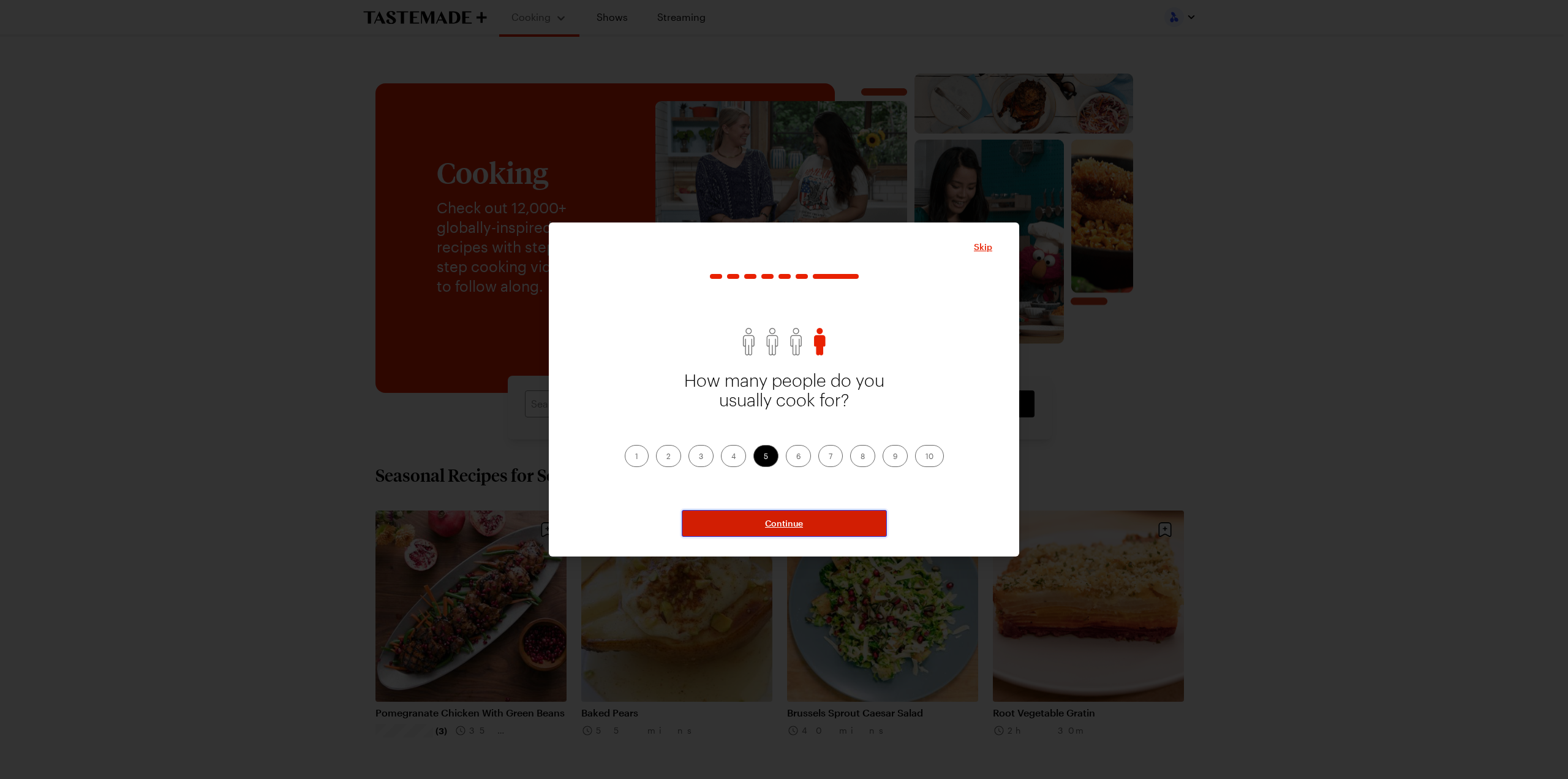
click at [773, 526] on span "Continue" at bounding box center [784, 523] width 38 height 12
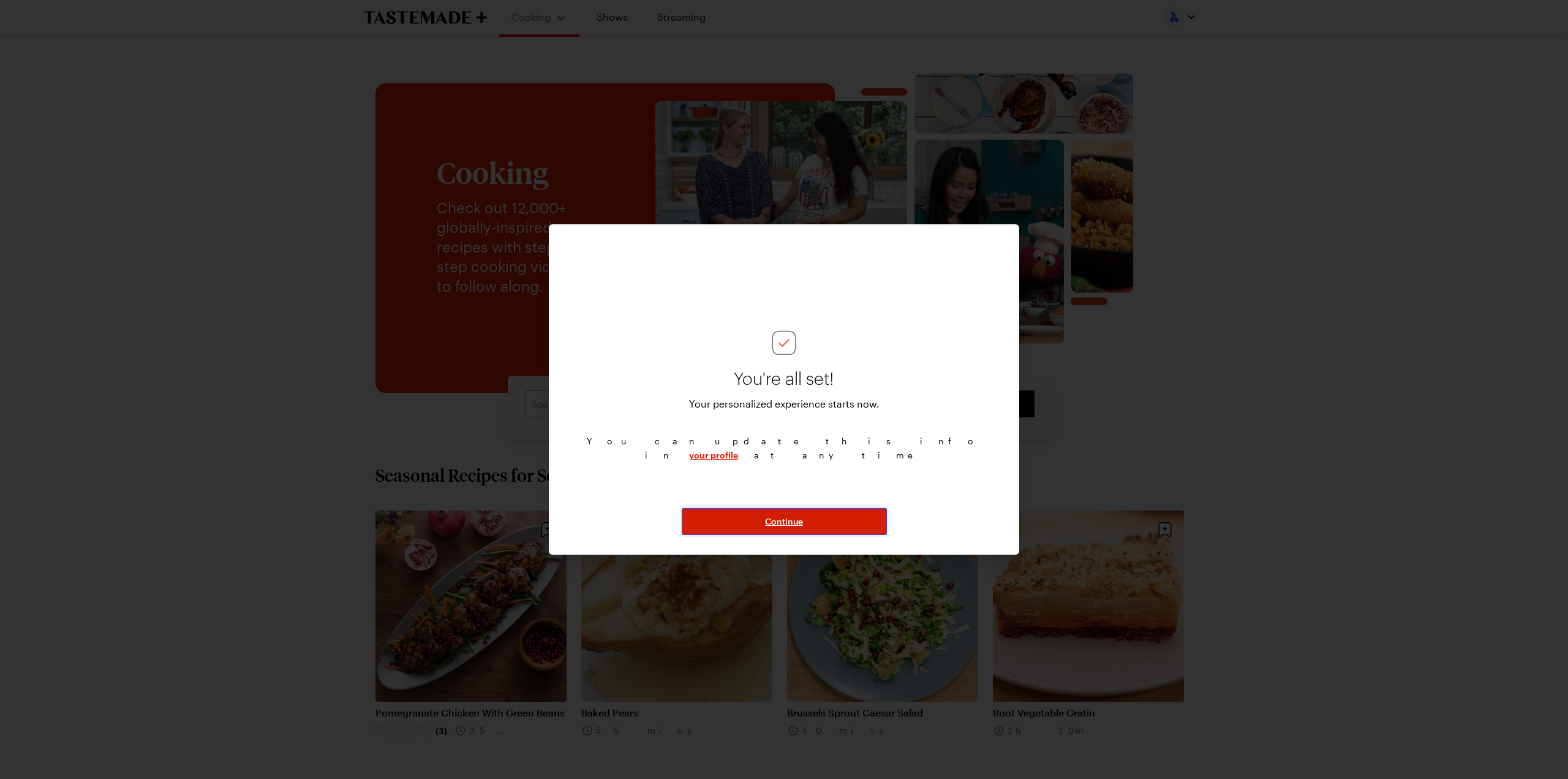
click at [786, 518] on span "Continue" at bounding box center [784, 521] width 38 height 12
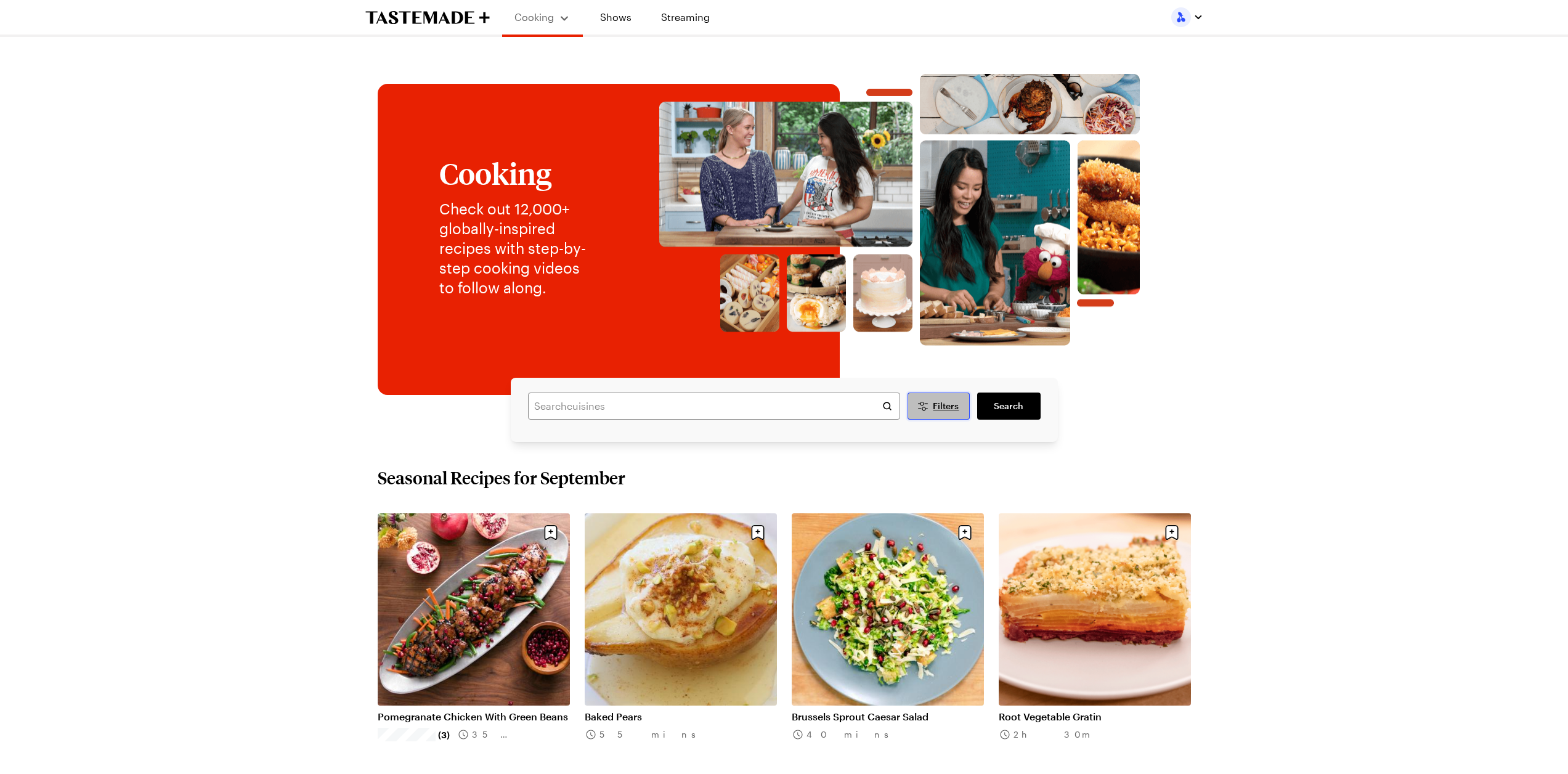
click at [948, 411] on span "Filters" at bounding box center [946, 405] width 26 height 12
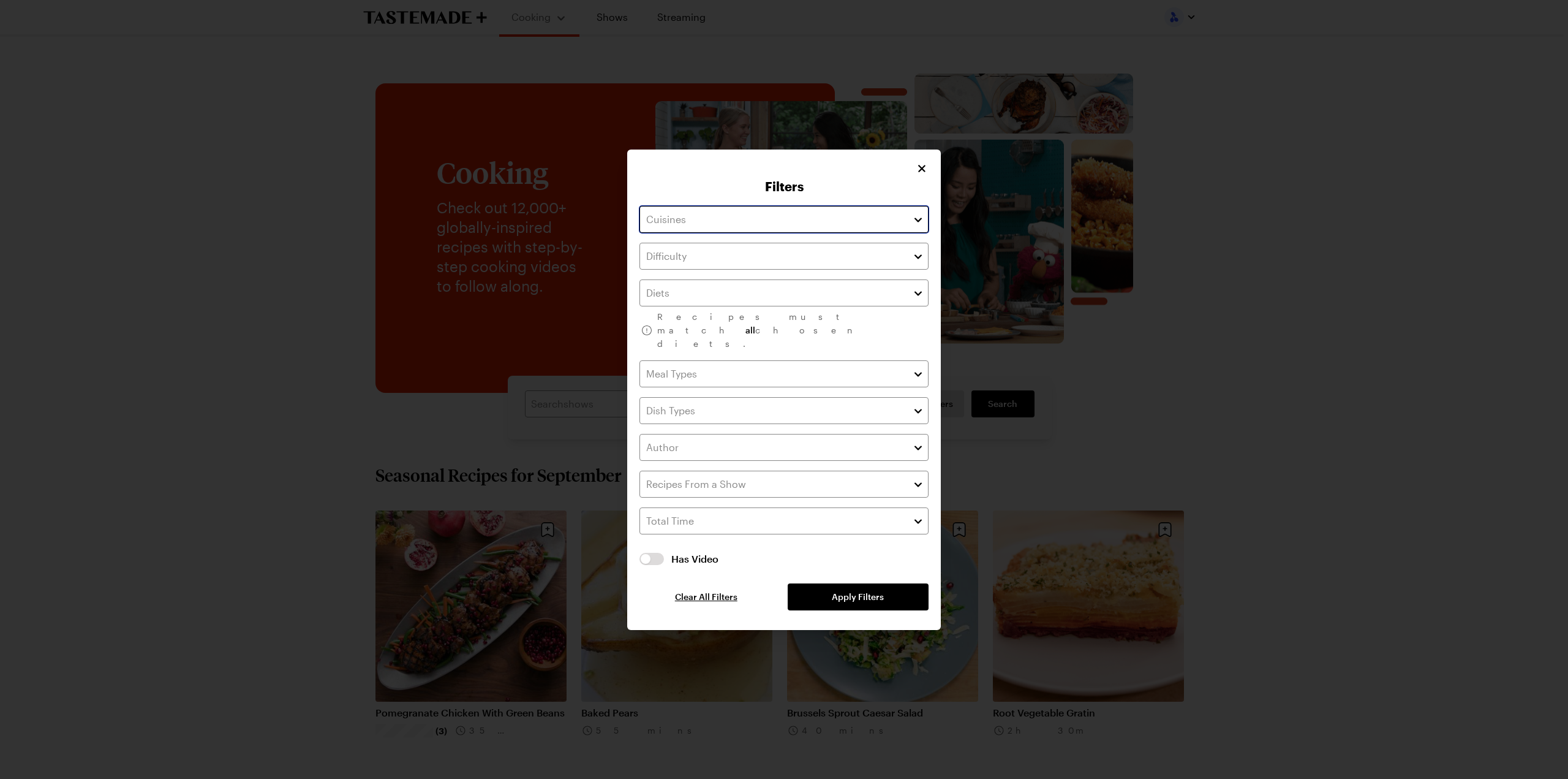
click at [811, 226] on input "text" at bounding box center [784, 220] width 289 height 27
click at [813, 228] on input "text" at bounding box center [784, 220] width 289 height 27
click at [917, 227] on button "button" at bounding box center [918, 219] width 11 height 15
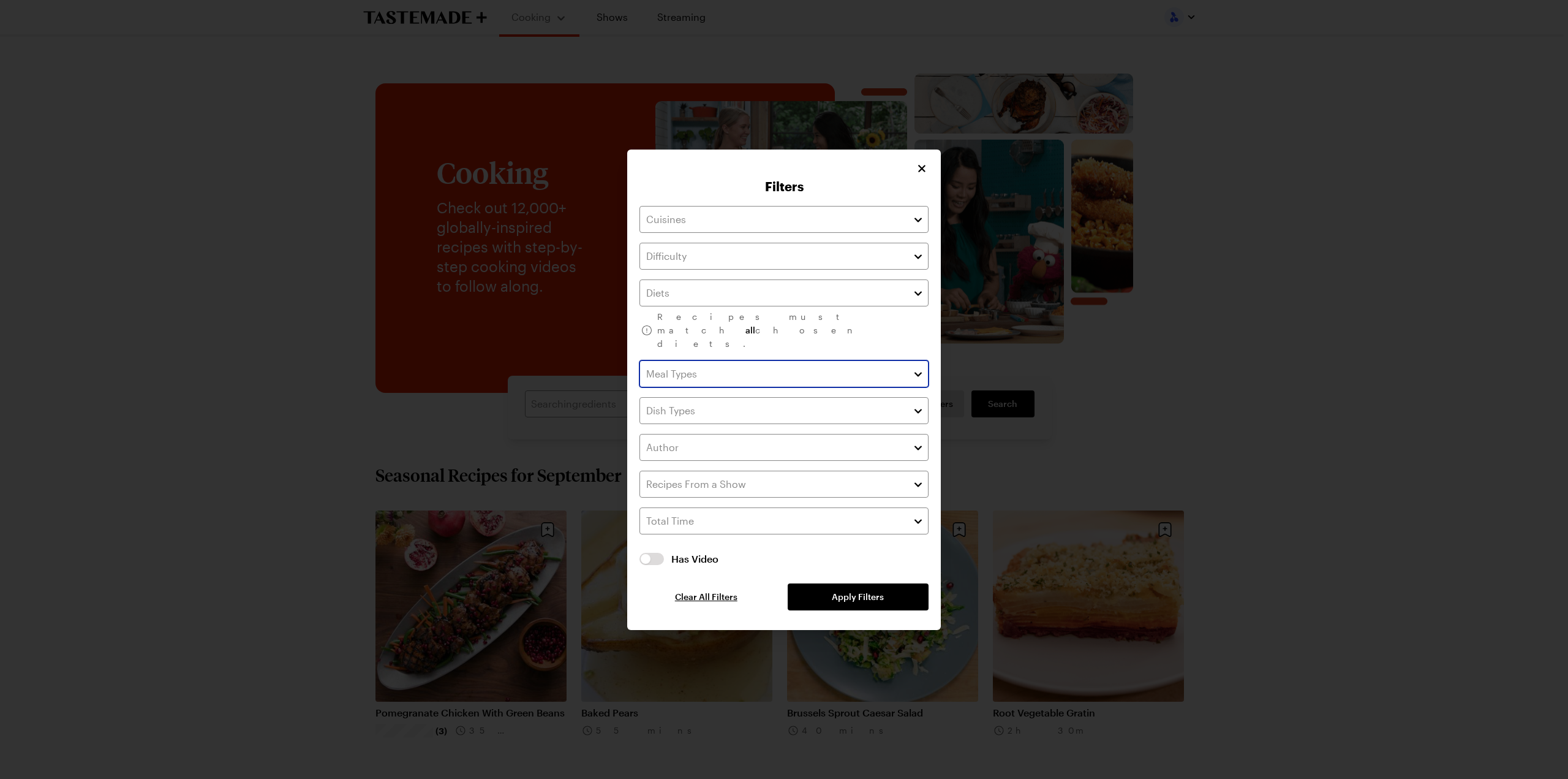
click at [921, 367] on button "button" at bounding box center [918, 374] width 11 height 15
click at [922, 367] on button "button" at bounding box center [918, 374] width 11 height 15
click at [916, 403] on button "button" at bounding box center [918, 410] width 11 height 15
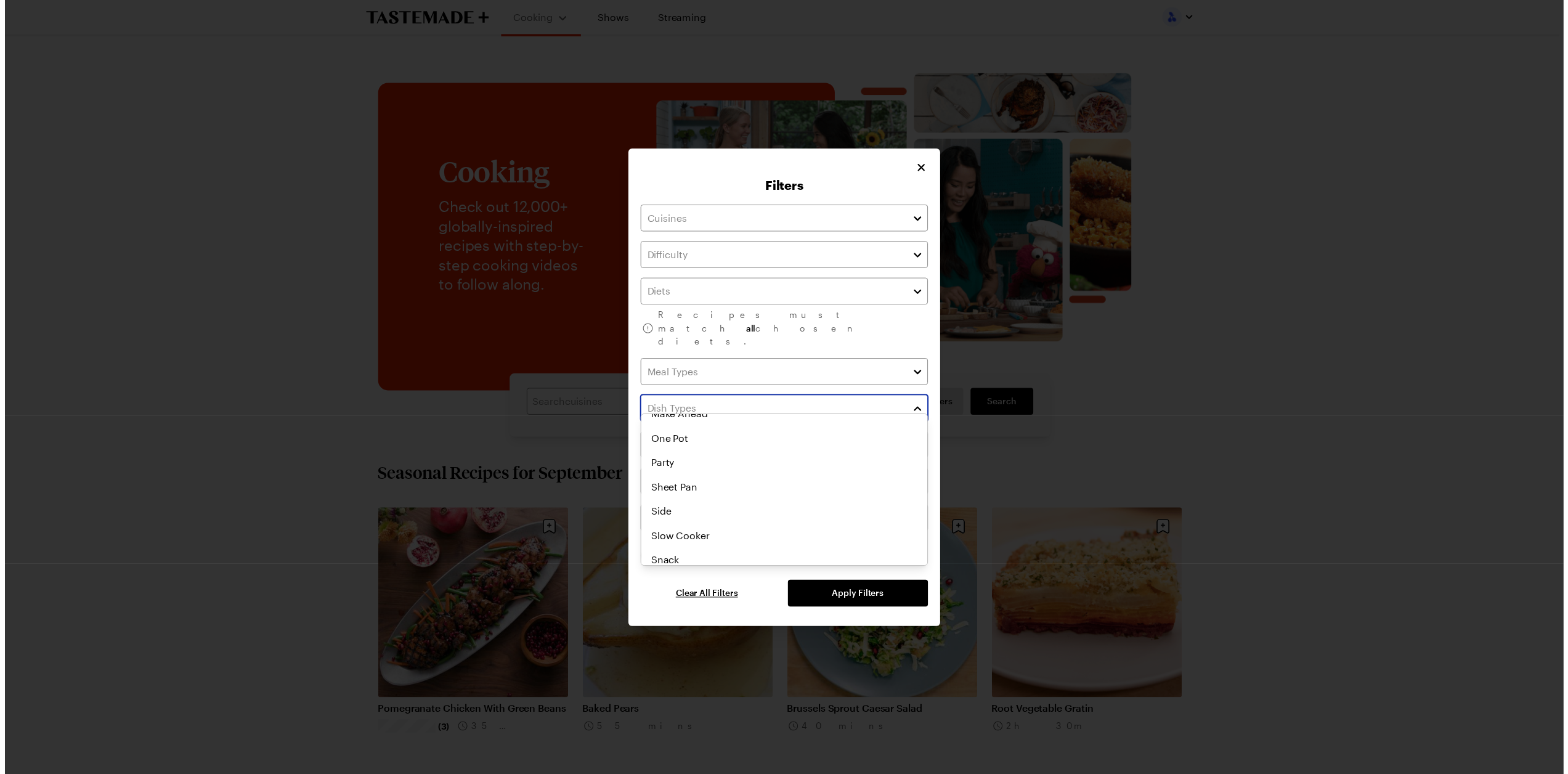
scroll to position [145, 0]
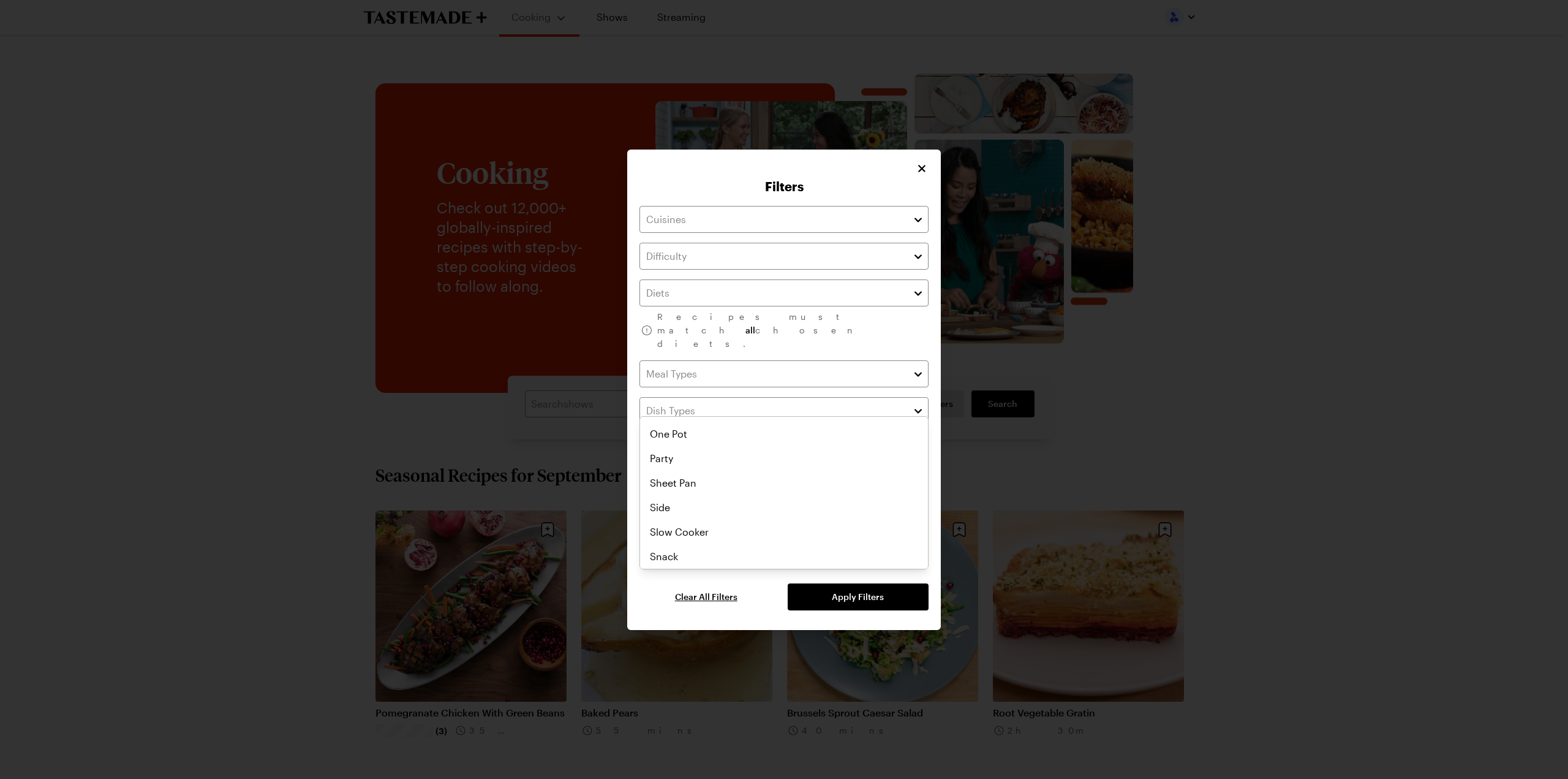
click at [924, 398] on div at bounding box center [921, 410] width 16 height 27
click at [1283, 535] on div at bounding box center [784, 389] width 1568 height 779
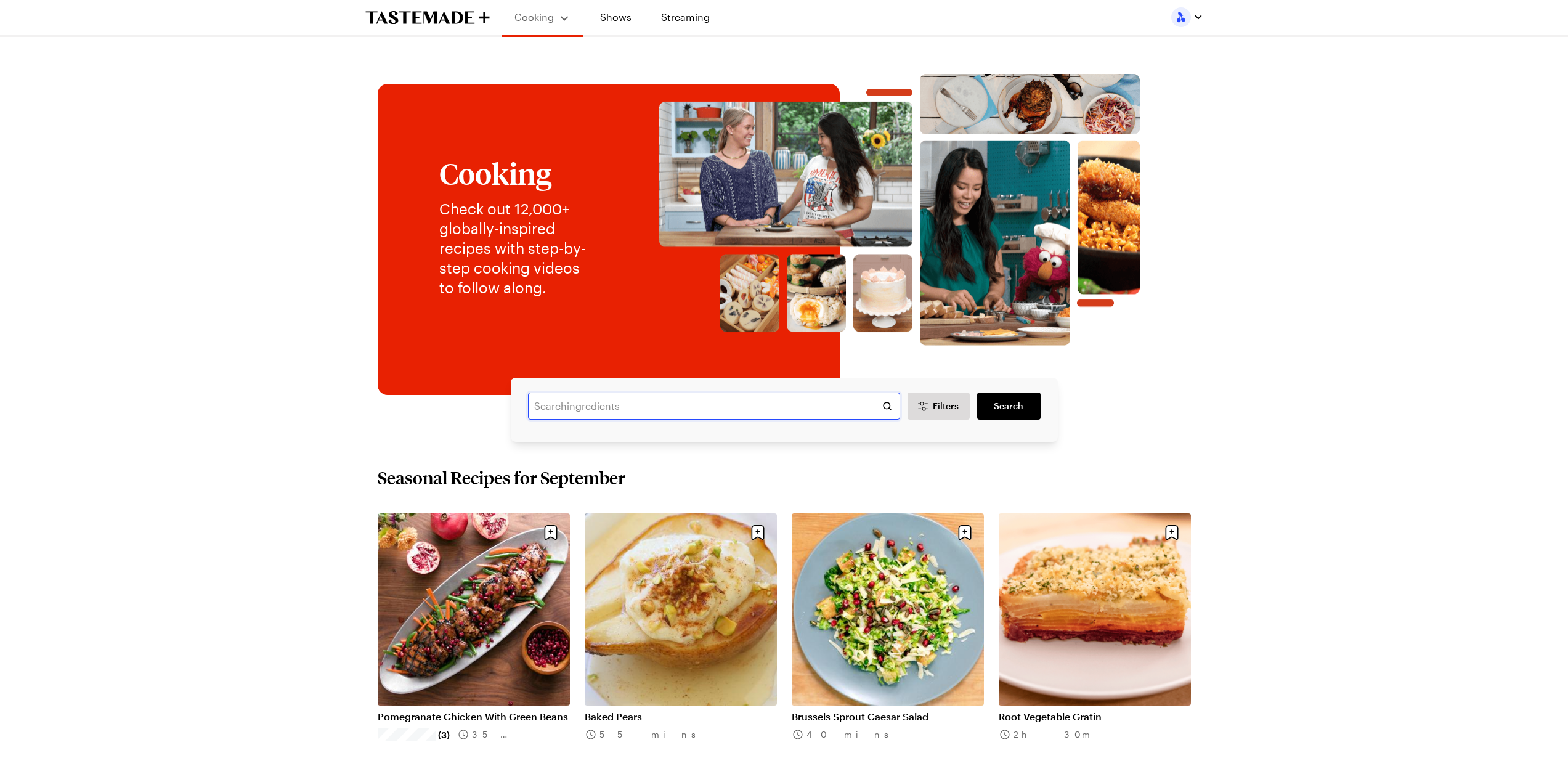
click at [788, 407] on input "text" at bounding box center [714, 406] width 372 height 27
type input "soup"
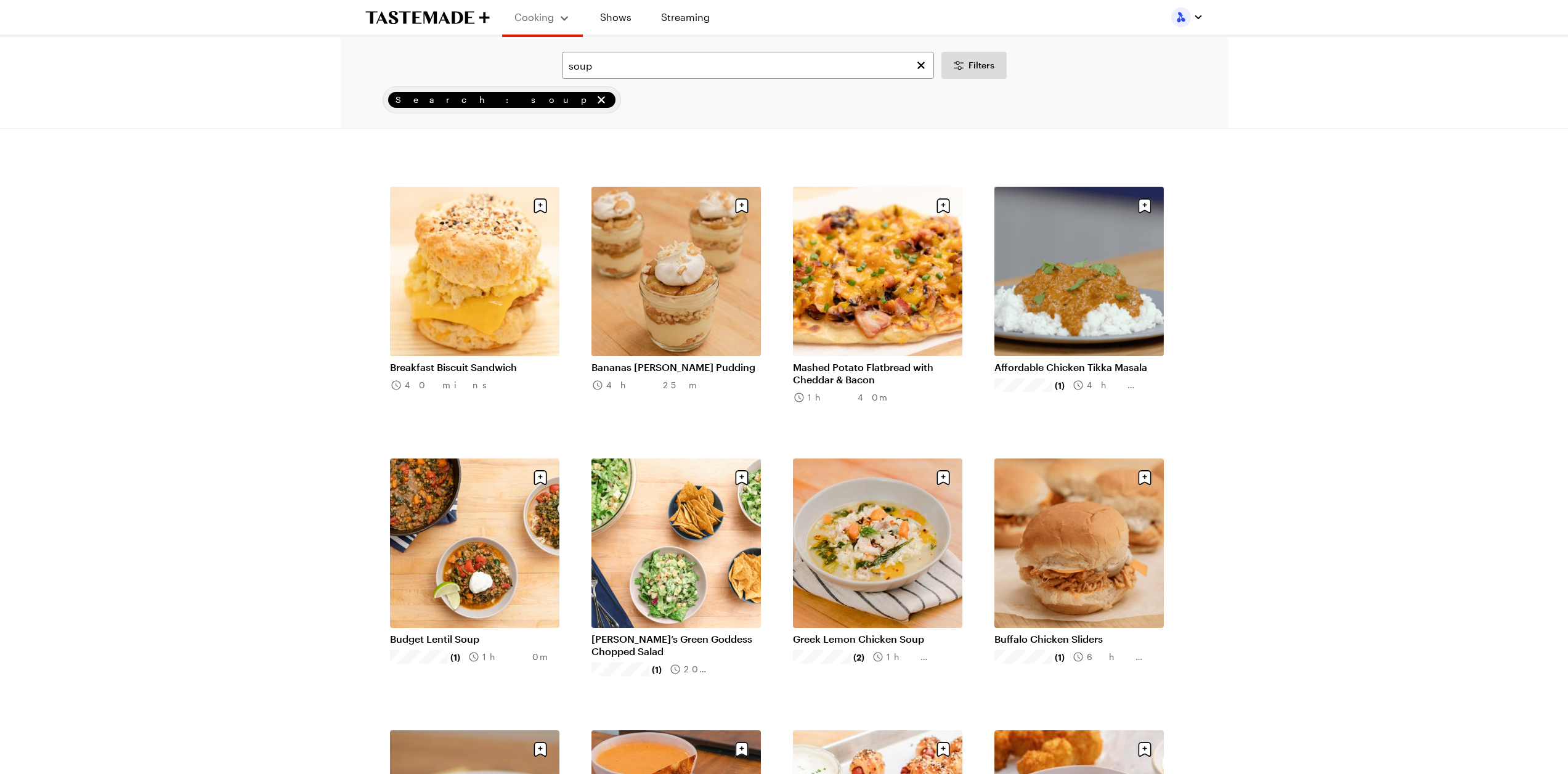
scroll to position [1047, 0]
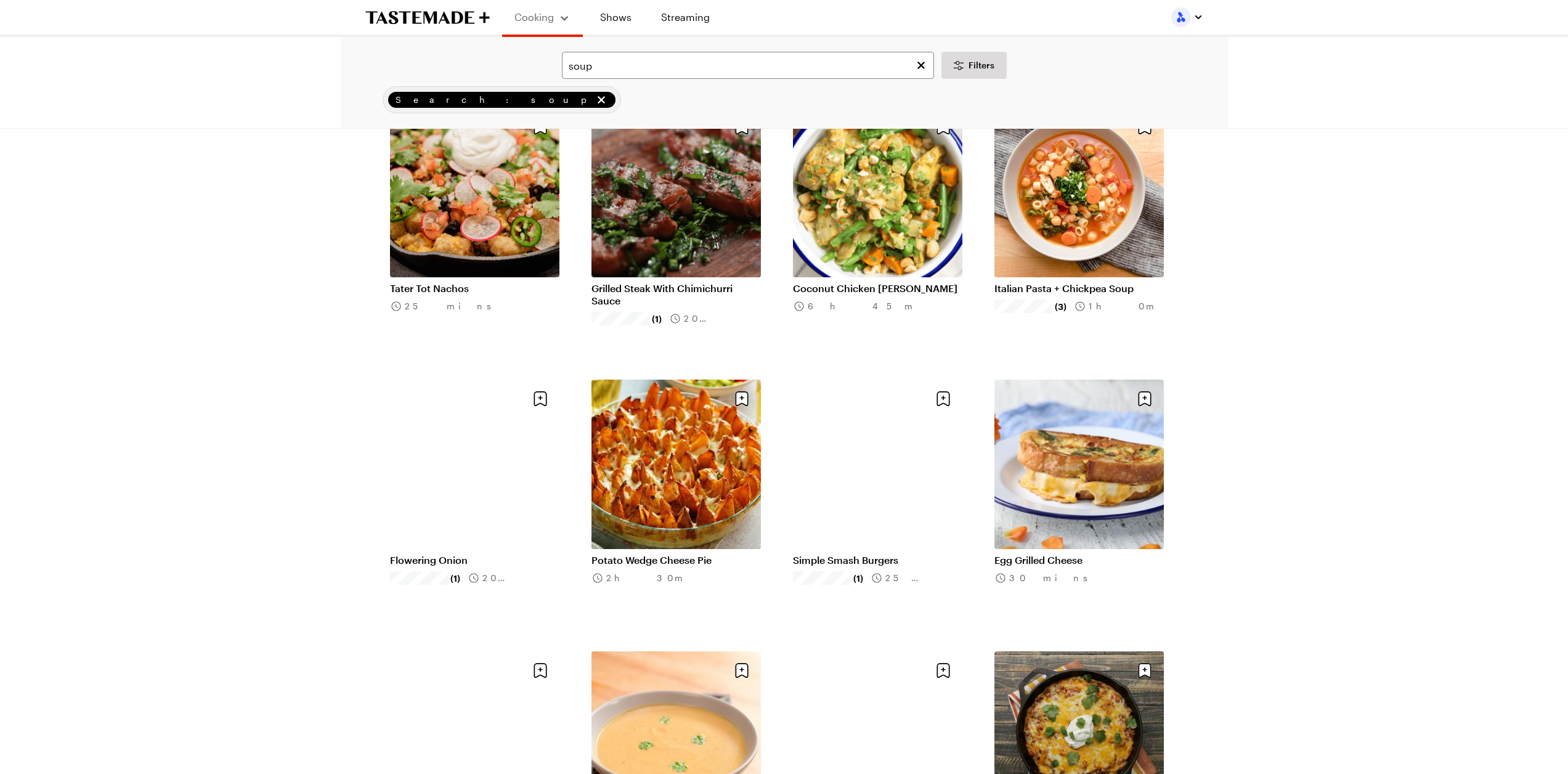
scroll to position [2455, 0]
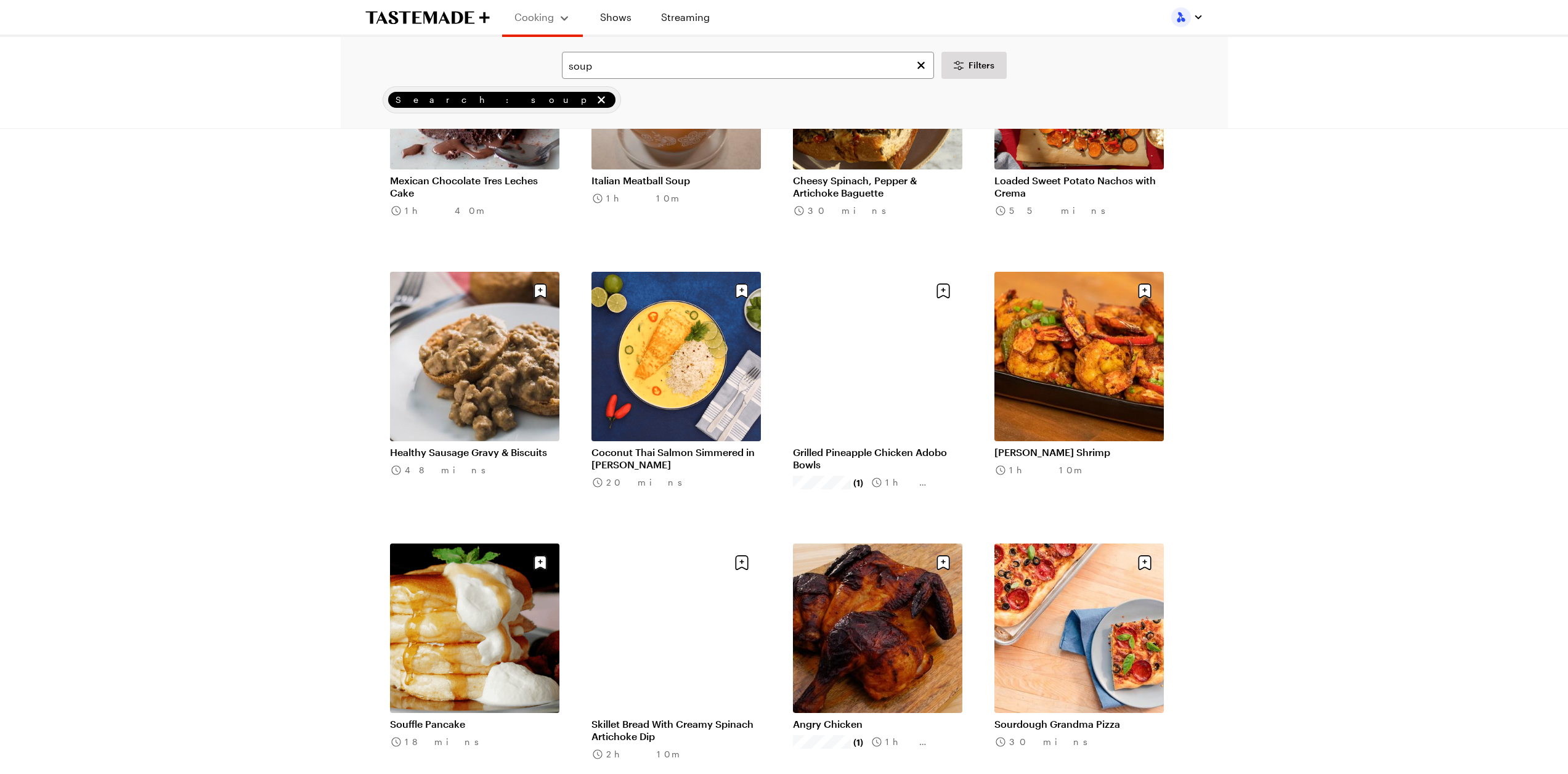
scroll to position [4303, 0]
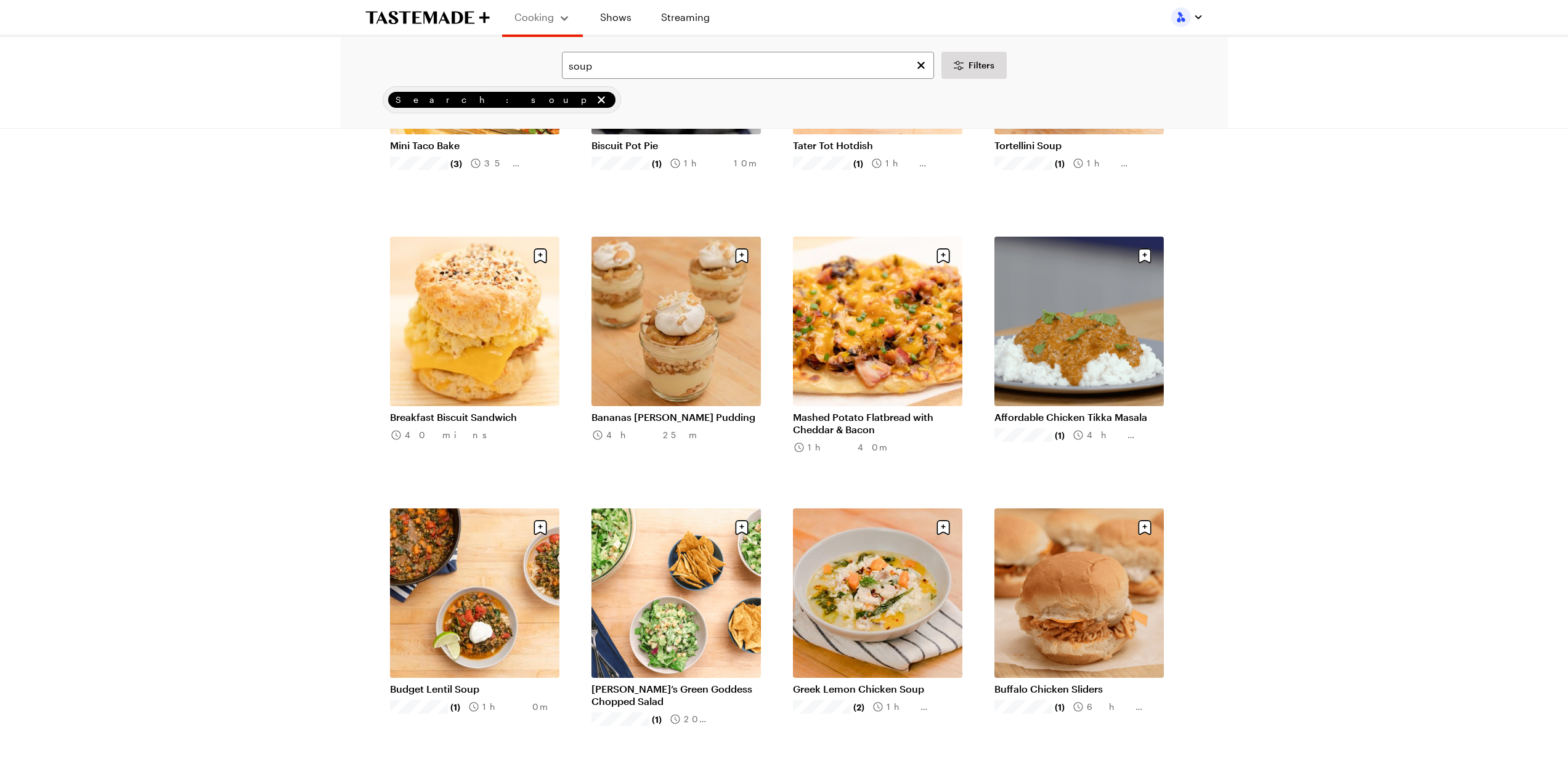
scroll to position [0, 5]
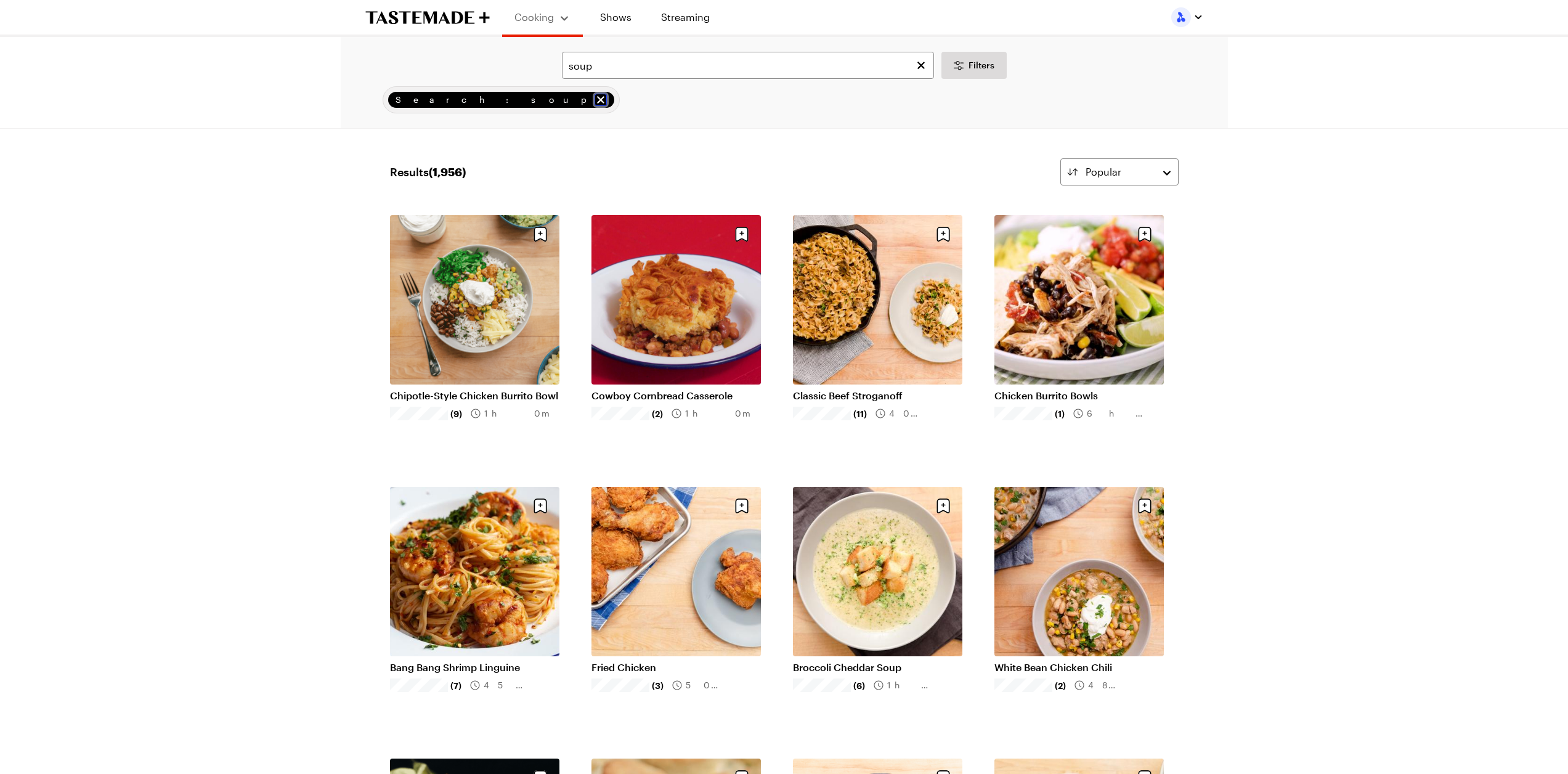
click at [597, 100] on icon "remove Search: soup" at bounding box center [600, 99] width 7 height 7
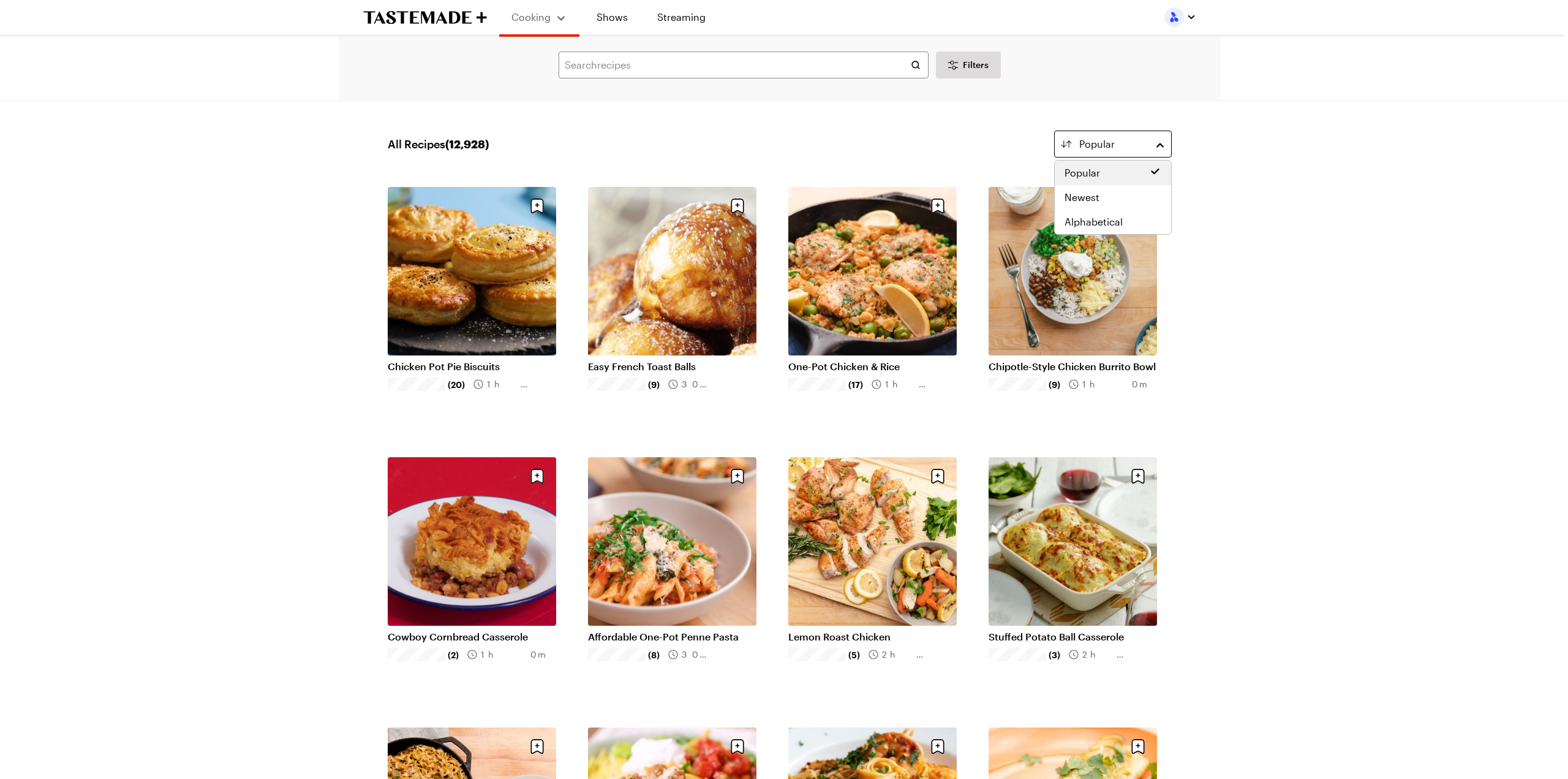
click at [1166, 146] on button "Popular" at bounding box center [1113, 144] width 118 height 27
click at [1091, 197] on span "Newest" at bounding box center [1082, 197] width 35 height 15
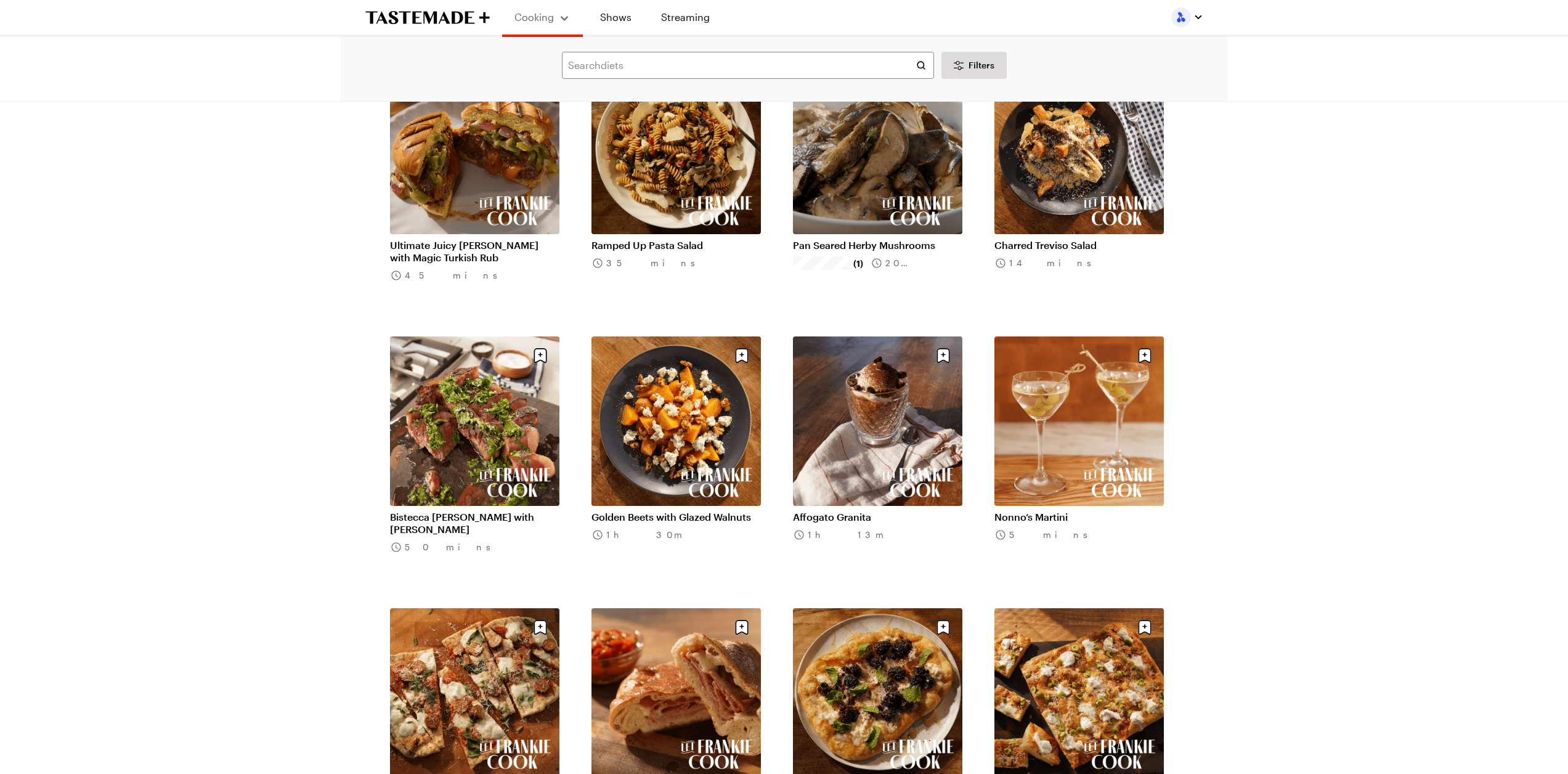
scroll to position [616, 0]
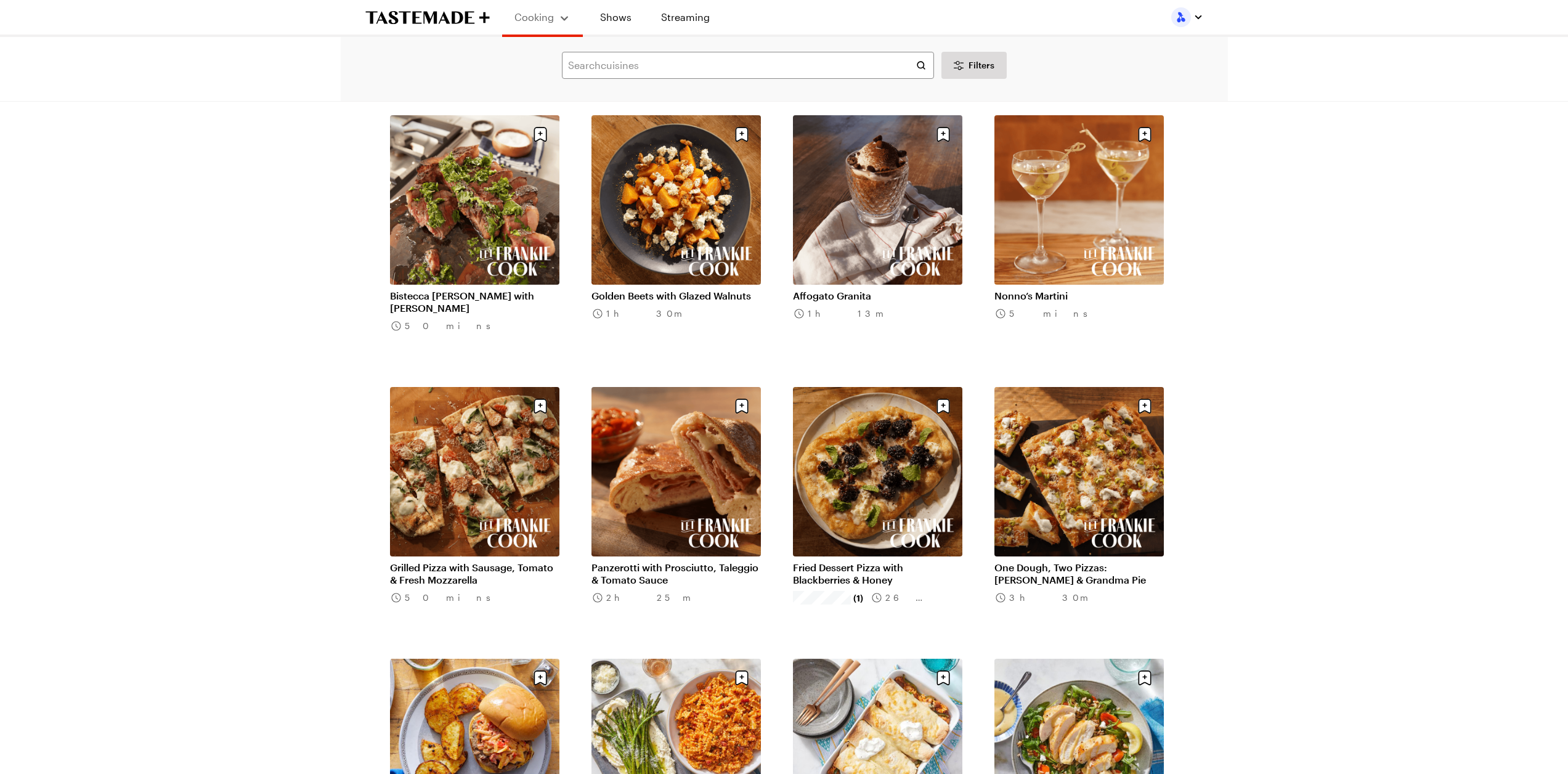
drag, startPoint x: 1473, startPoint y: 346, endPoint x: 1460, endPoint y: 279, distance: 68.2
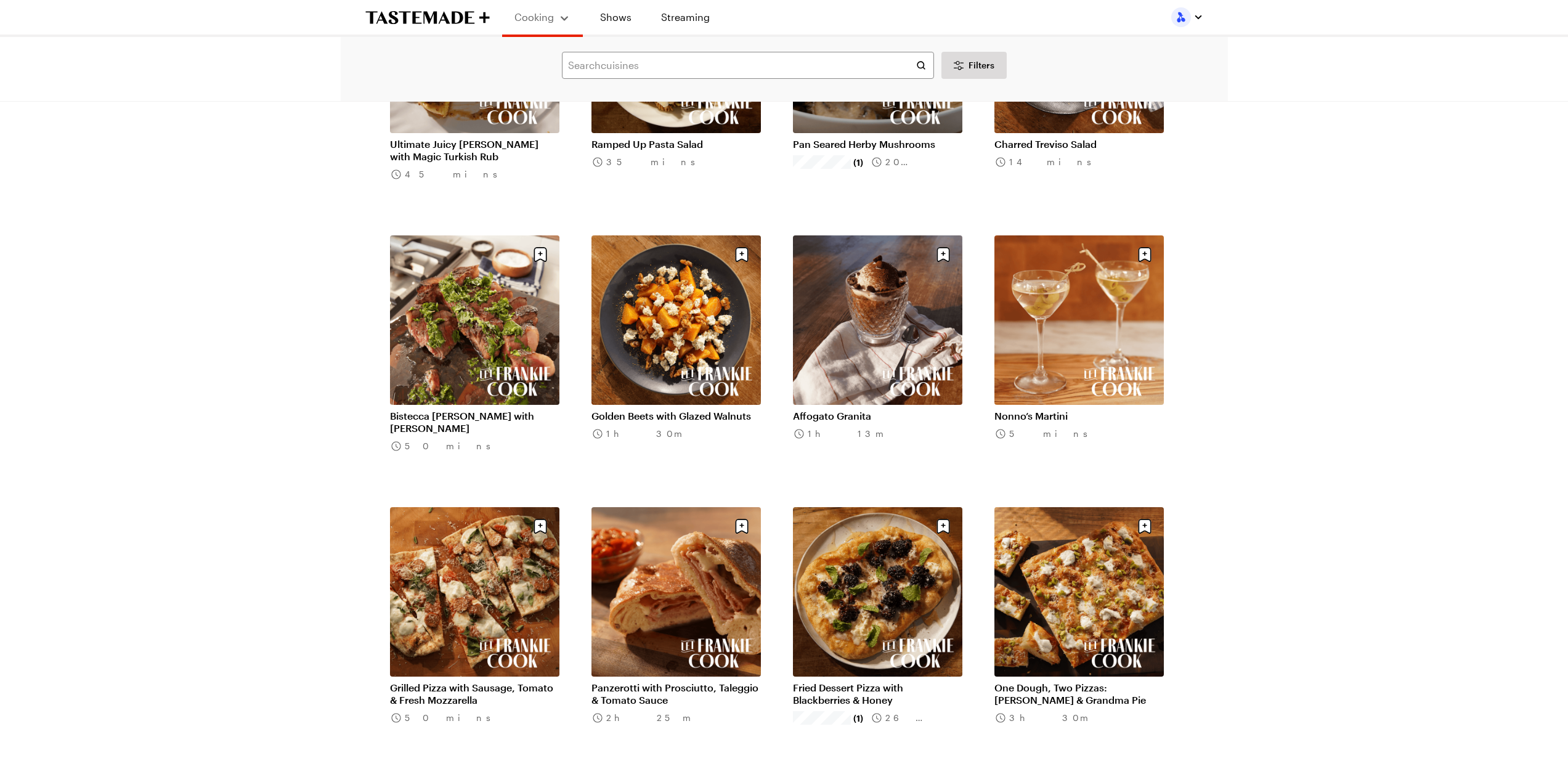
scroll to position [0, 0]
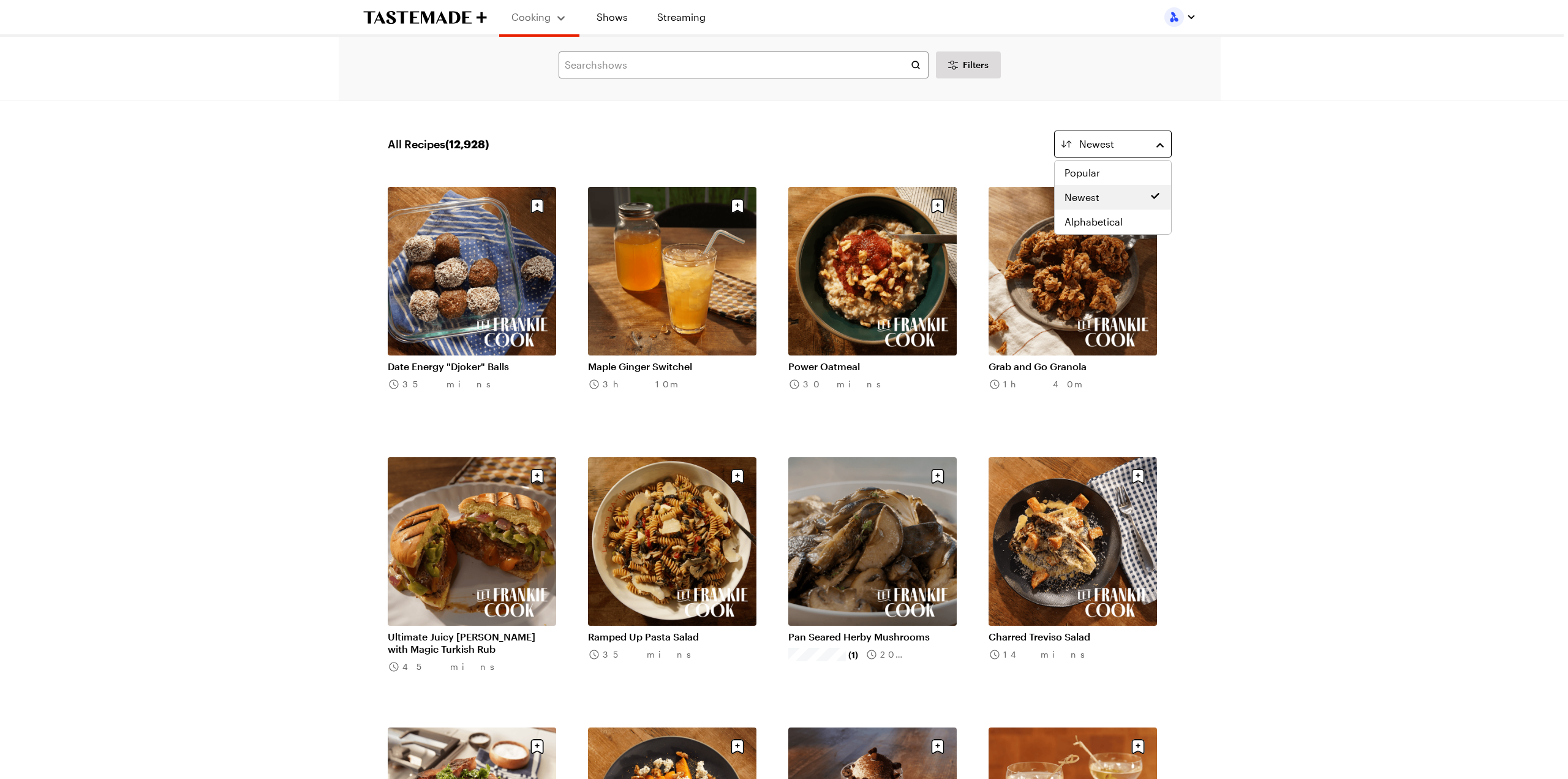
click at [1169, 145] on button "Newest" at bounding box center [1113, 144] width 118 height 27
click at [1098, 177] on span "Popular" at bounding box center [1082, 173] width 36 height 15
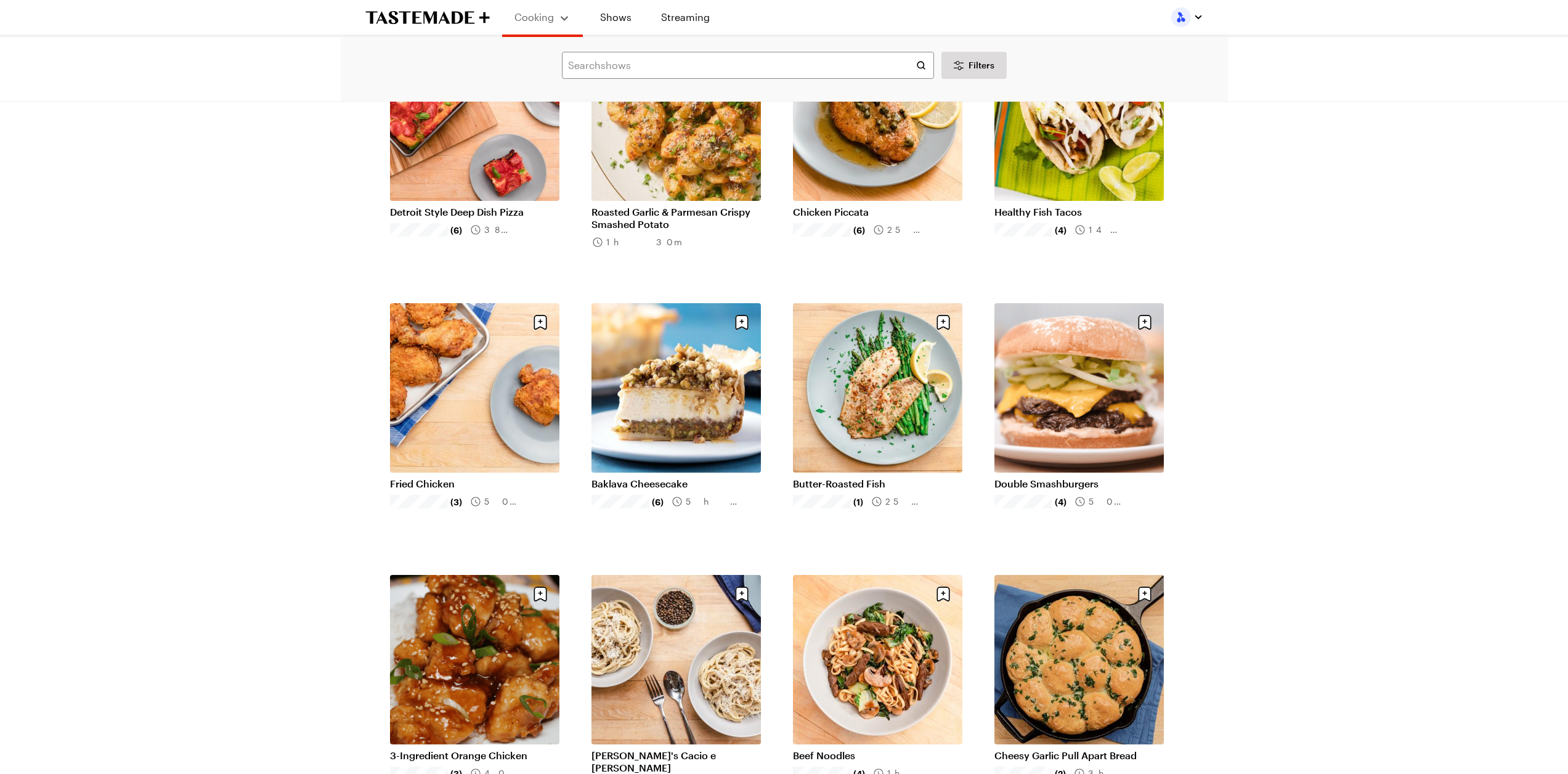
scroll to position [1047, 0]
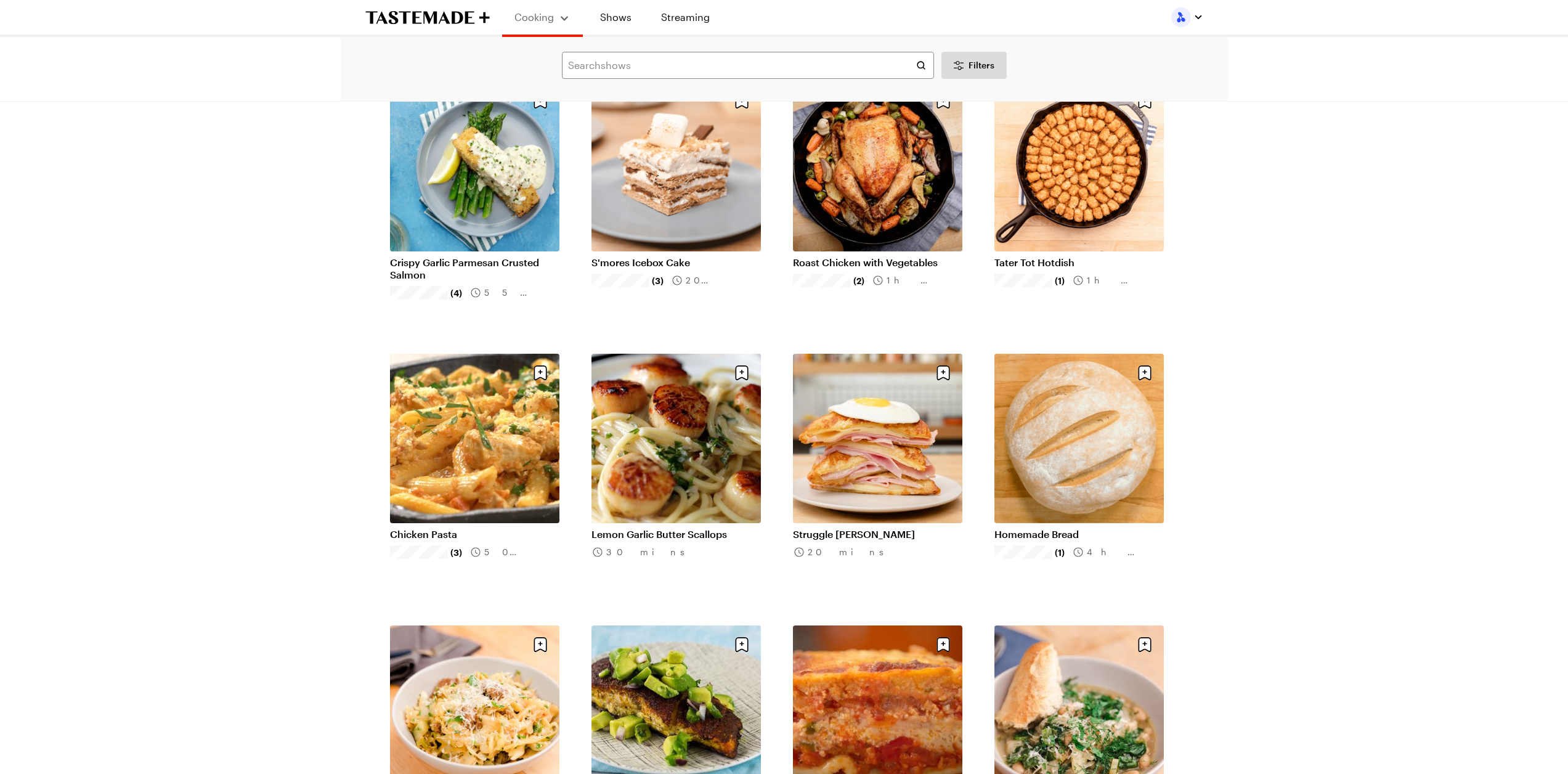
scroll to position [2554, 0]
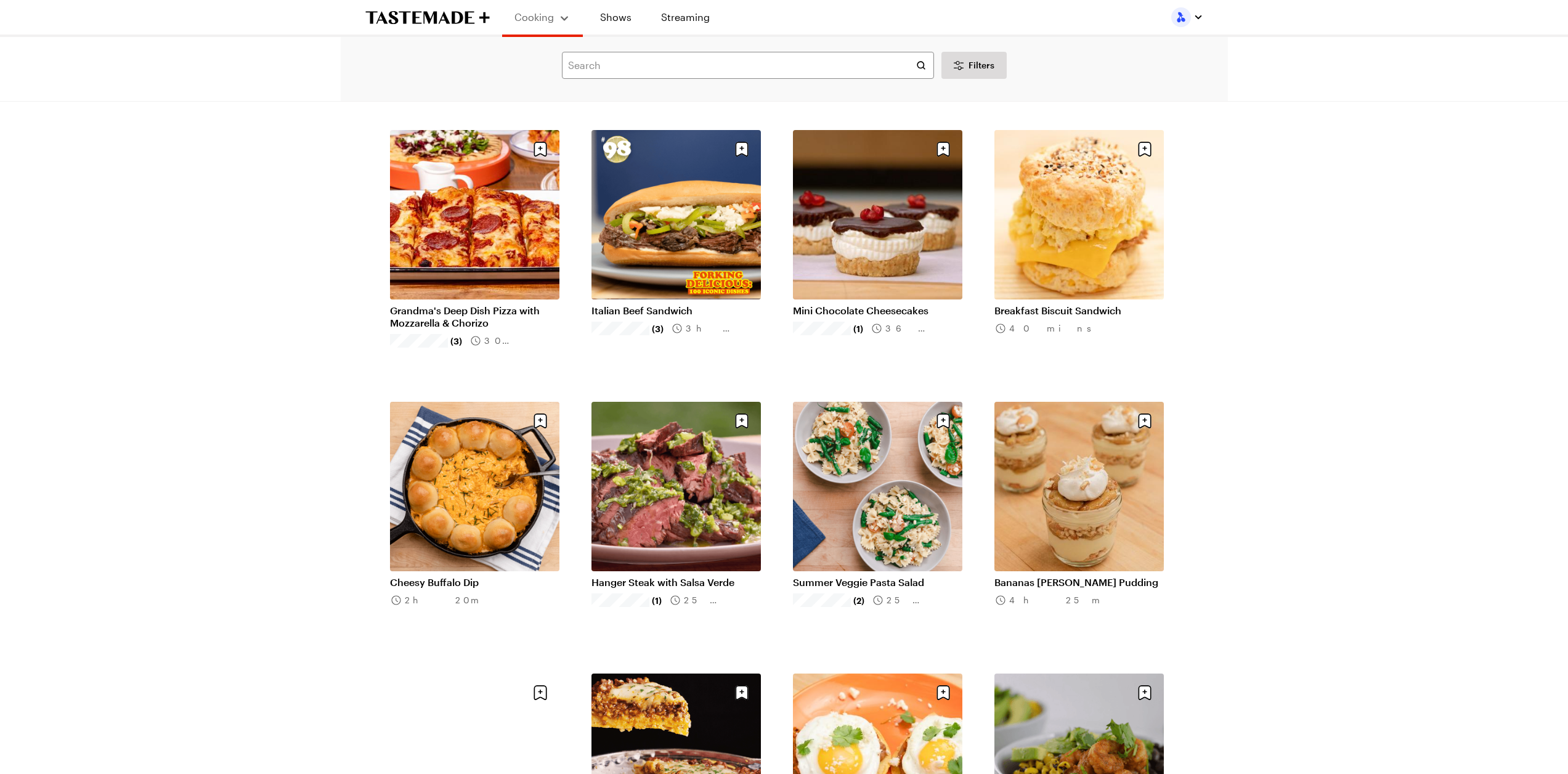
scroll to position [4181, 0]
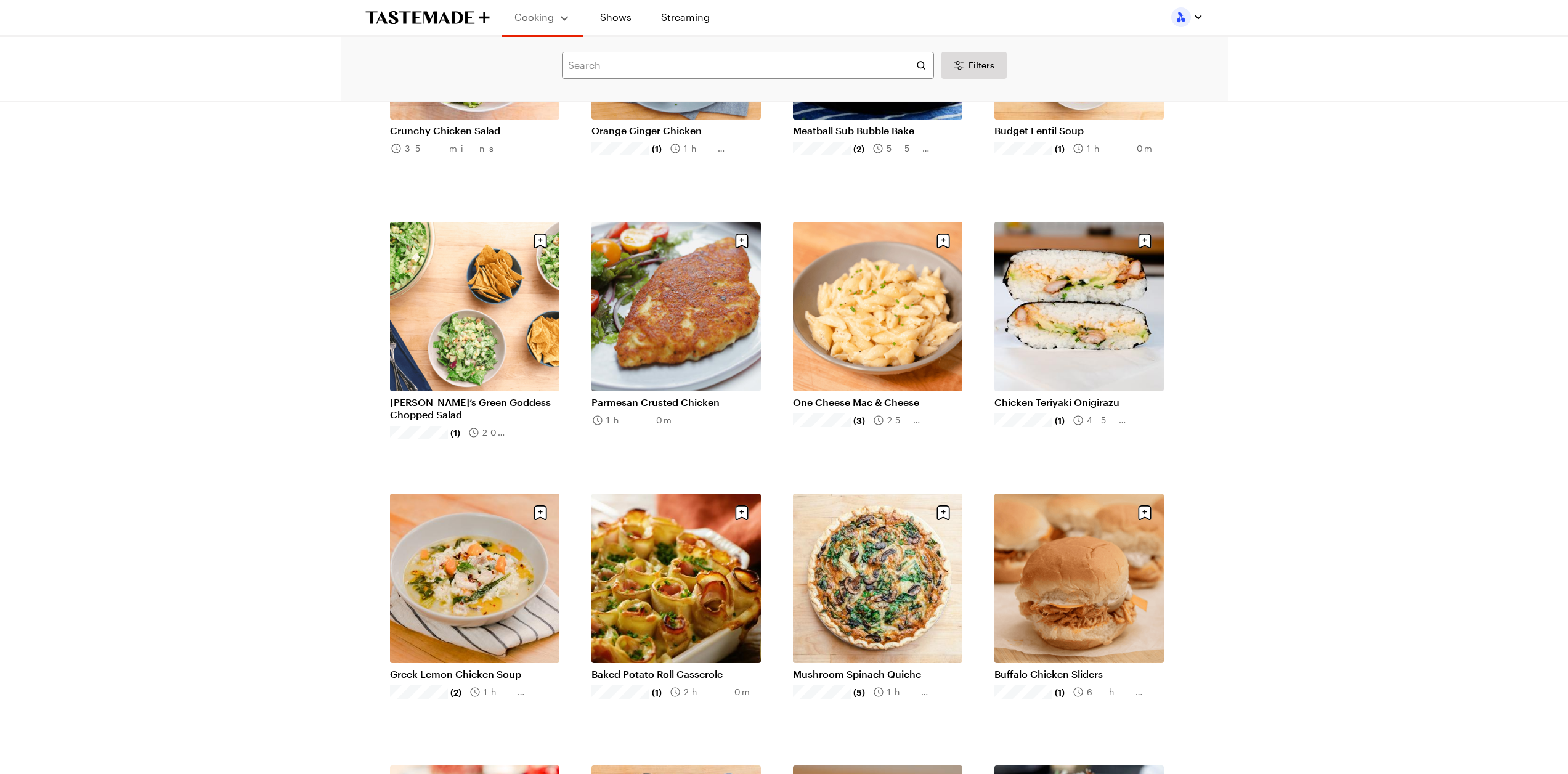
scroll to position [5536, 0]
